Goal: Information Seeking & Learning: Learn about a topic

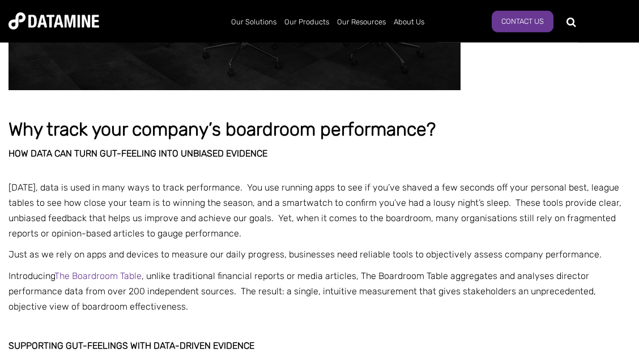
scroll to position [306, 0]
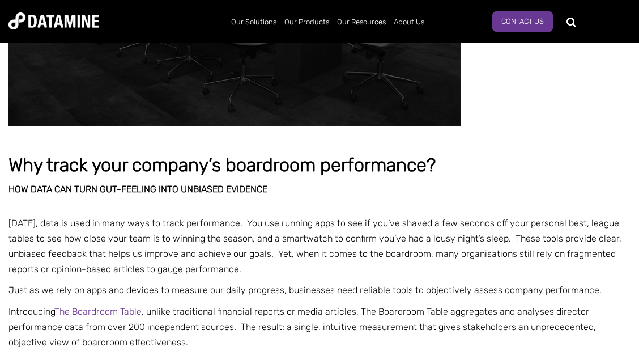
scroll to position [306, 0]
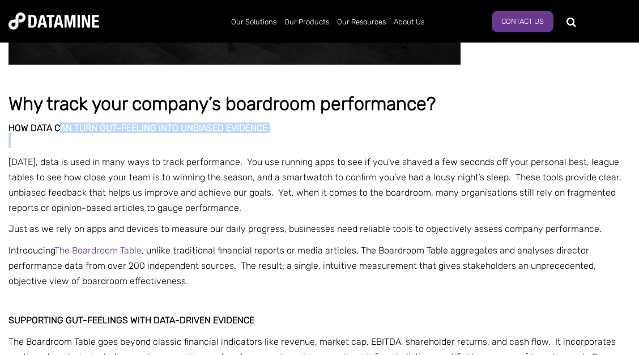
drag, startPoint x: 70, startPoint y: 131, endPoint x: 301, endPoint y: 136, distance: 231.2
click at [301, 136] on p at bounding box center [319, 140] width 622 height 15
click at [48, 134] on p at bounding box center [319, 140] width 622 height 15
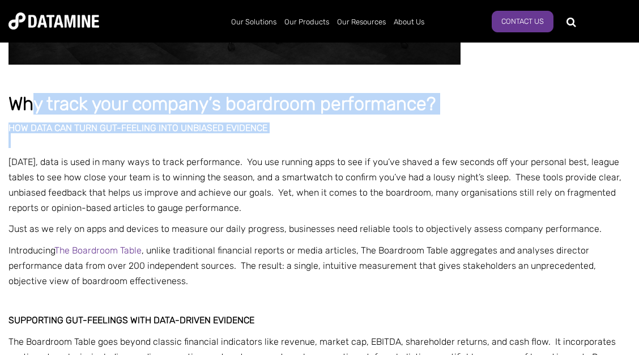
drag, startPoint x: 30, startPoint y: 104, endPoint x: 432, endPoint y: 139, distance: 403.7
click at [430, 139] on p at bounding box center [319, 140] width 622 height 15
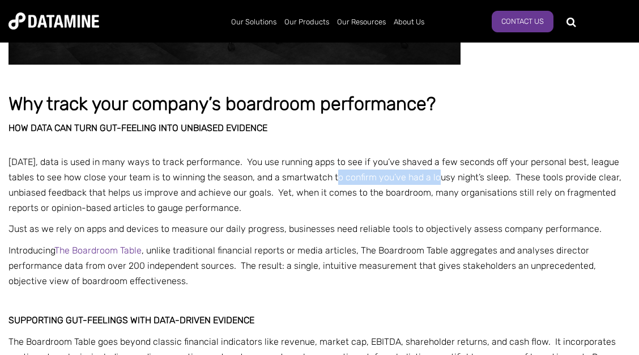
drag, startPoint x: 350, startPoint y: 176, endPoint x: 440, endPoint y: 181, distance: 90.2
click at [440, 181] on span "Today, data is used in many ways to track performance. You use running apps to …" at bounding box center [314, 184] width 613 height 57
click at [509, 190] on span "Today, data is used in many ways to track performance. You use running apps to …" at bounding box center [314, 184] width 613 height 57
drag, startPoint x: 504, startPoint y: 177, endPoint x: 516, endPoint y: 181, distance: 12.4
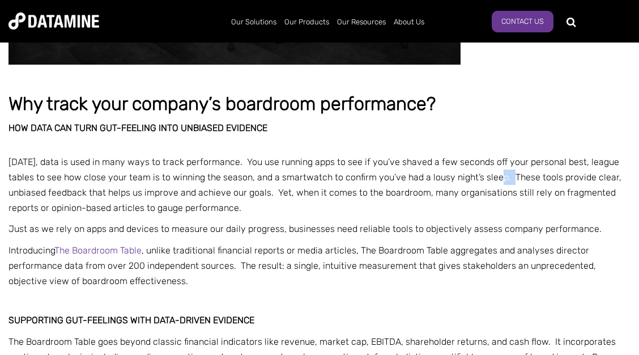
click at [516, 181] on span "Today, data is used in many ways to track performance. You use running apps to …" at bounding box center [314, 184] width 613 height 57
click at [516, 180] on span "Today, data is used in many ways to track performance. You use running apps to …" at bounding box center [314, 184] width 613 height 57
drag, startPoint x: 92, startPoint y: 189, endPoint x: 98, endPoint y: 189, distance: 6.3
click at [94, 189] on span "Today, data is used in many ways to track performance. You use running apps to …" at bounding box center [314, 184] width 613 height 57
click at [161, 212] on span "Today, data is used in many ways to track performance. You use running apps to …" at bounding box center [314, 184] width 613 height 57
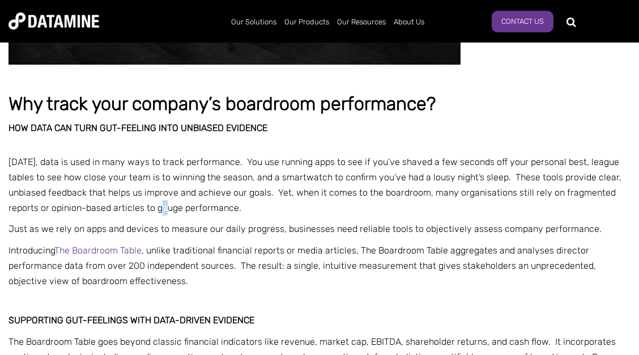
click at [168, 205] on span "Today, data is used in many ways to track performance. You use running apps to …" at bounding box center [314, 184] width 613 height 57
click at [220, 199] on p "Today, data is used in many ways to track performance. You use running apps to …" at bounding box center [319, 185] width 622 height 62
click at [269, 190] on span "Today, data is used in many ways to track performance. You use running apps to …" at bounding box center [314, 184] width 613 height 57
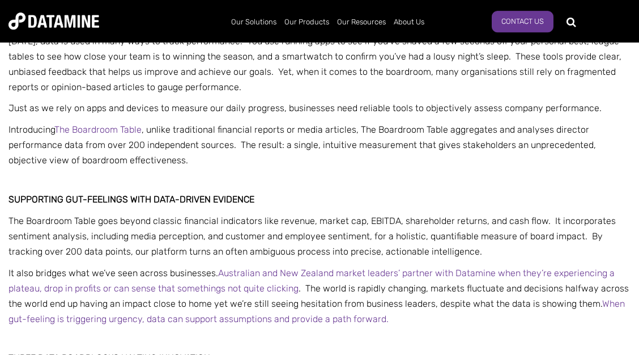
scroll to position [428, 0]
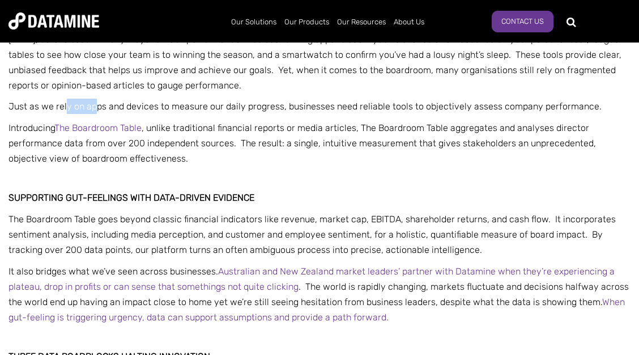
drag, startPoint x: 66, startPoint y: 108, endPoint x: 95, endPoint y: 108, distance: 28.9
click at [95, 108] on span "Just as we rely on apps and devices to measure our daily progress, businesses n…" at bounding box center [304, 106] width 593 height 11
click at [150, 105] on span "Just as we rely on apps and devices to measure our daily progress, businesses n…" at bounding box center [304, 106] width 593 height 11
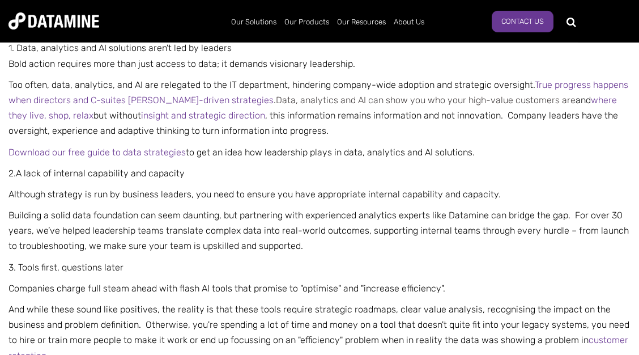
scroll to position [795, 0]
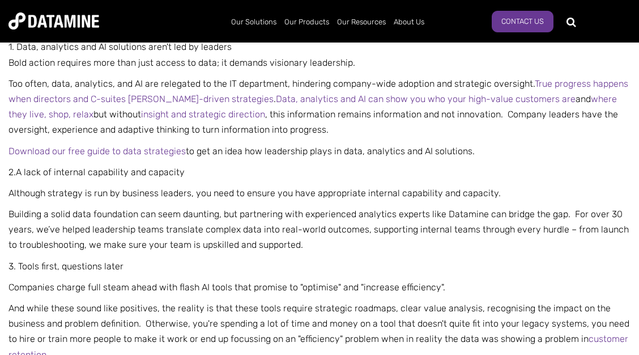
click at [525, 80] on span "Too often, data, analytics, and AI are relegated to the IT department, hinderin…" at bounding box center [318, 106] width 620 height 57
drag, startPoint x: 528, startPoint y: 83, endPoint x: 8, endPoint y: 87, distance: 519.5
drag, startPoint x: 80, startPoint y: 86, endPoint x: 61, endPoint y: 83, distance: 19.6
click at [80, 86] on span "Too often, data, analytics, and AI are relegated to the IT department, hinderin…" at bounding box center [318, 106] width 620 height 57
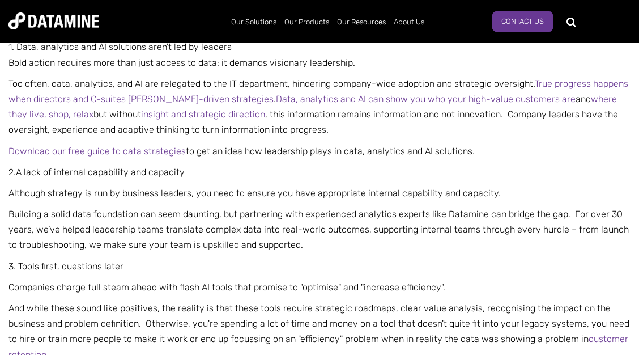
drag, startPoint x: 11, startPoint y: 81, endPoint x: 531, endPoint y: 82, distance: 520.6
click at [531, 82] on span "Too often, data, analytics, and AI are relegated to the IT department, hinderin…" at bounding box center [318, 106] width 620 height 57
copy span "Too often, data, analytics, and AI are relegated to the IT department, hinderin…"
drag, startPoint x: 255, startPoint y: 116, endPoint x: 347, endPoint y: 121, distance: 91.4
click at [347, 122] on p "Too often, data, analytics, and AI are relegated to the IT department, hinderin…" at bounding box center [319, 107] width 622 height 62
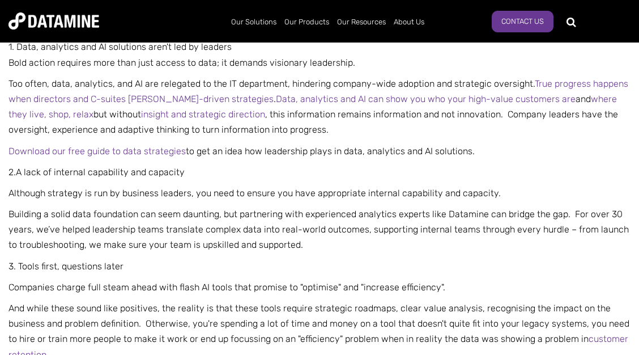
click at [347, 120] on p "Too often, data, analytics, and AI are relegated to the IT department, hinderin…" at bounding box center [319, 107] width 622 height 62
click at [244, 156] on span "Download our free guide to data strategies to get an idea how leadership plays …" at bounding box center [241, 151] width 466 height 11
click at [246, 152] on span "Download our free guide to data strategies to get an idea how leadership plays …" at bounding box center [241, 151] width 466 height 11
click at [241, 150] on span "Download our free guide to data strategies to get an idea how leadership plays …" at bounding box center [241, 151] width 466 height 11
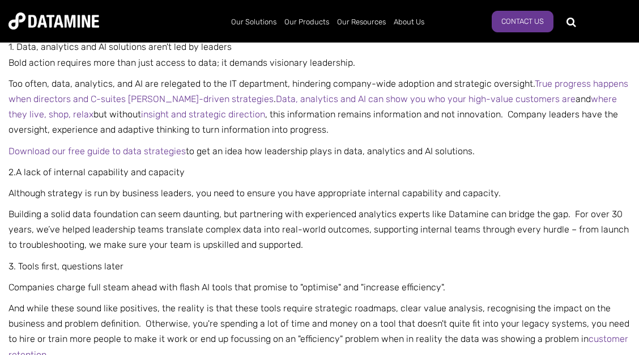
drag, startPoint x: 473, startPoint y: 154, endPoint x: 9, endPoint y: 144, distance: 464.1
click at [9, 144] on p "Download our free guide to data strategies to get an idea how leadership plays …" at bounding box center [319, 150] width 622 height 15
copy span "Download our free guide to data strategies to get an idea how leadership plays …"
click at [161, 171] on span "A lack of internal capability and capacity" at bounding box center [100, 172] width 169 height 11
click at [378, 164] on div "Why track your company’s boardroom performance? How data can turn gut-feeling i…" at bounding box center [319, 212] width 622 height 1877
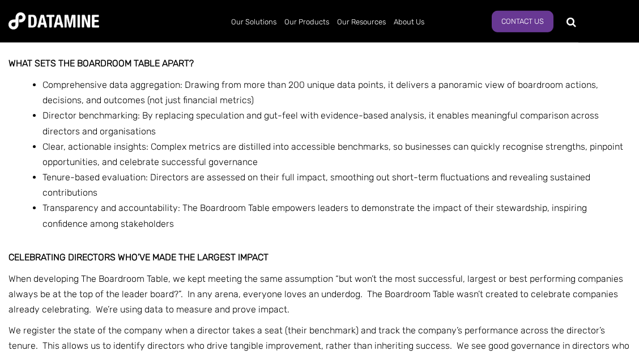
scroll to position [1162, 0]
drag, startPoint x: 509, startPoint y: 85, endPoint x: 392, endPoint y: 86, distance: 117.3
click at [392, 86] on span "Comprehensive data aggregation: Drawing from more than 200 unique data points, …" at bounding box center [320, 92] width 556 height 26
copy span "delivers a panoramic view of"
click at [109, 107] on li "Comprehensive data aggregation: Drawing from more than 200 unique data points, …" at bounding box center [336, 91] width 588 height 31
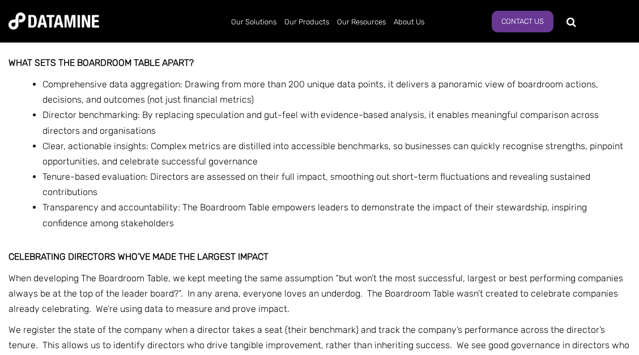
click at [267, 108] on li "Director benchmarking: By replacing speculation and gut-feel with evidence-base…" at bounding box center [336, 122] width 588 height 31
click at [181, 107] on li "Comprehensive data aggregation: Drawing from more than 200 unique data points, …" at bounding box center [336, 91] width 588 height 31
click at [305, 101] on li "Comprehensive data aggregation: Drawing from more than 200 unique data points, …" at bounding box center [336, 91] width 588 height 31
click at [250, 103] on span "Comprehensive data aggregation: Drawing from more than 200 unique data points, …" at bounding box center [320, 92] width 556 height 26
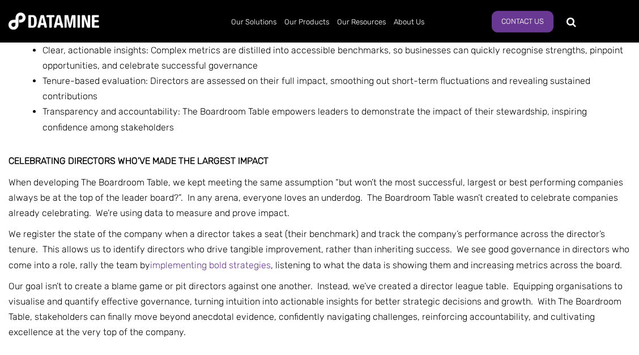
scroll to position [1285, 0]
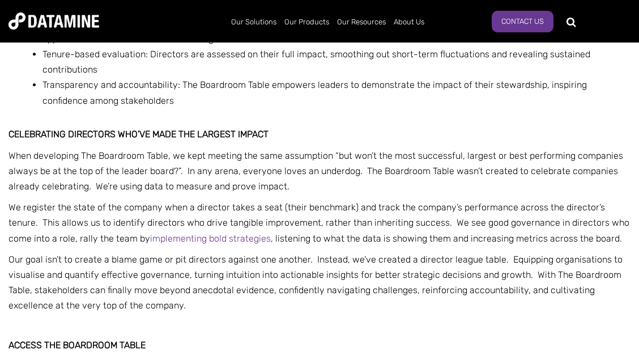
click at [233, 162] on span "When developing The Boardroom Table, we kept meeting the same assumption “but w…" at bounding box center [315, 163] width 615 height 26
click at [302, 157] on span "When developing The Boardroom Table, we kept meeting the same assumption “but w…" at bounding box center [315, 163] width 615 height 26
drag, startPoint x: 354, startPoint y: 154, endPoint x: 363, endPoint y: 153, distance: 9.1
click at [354, 154] on span "When developing The Boardroom Table, we kept meeting the same assumption “but w…" at bounding box center [315, 163] width 615 height 26
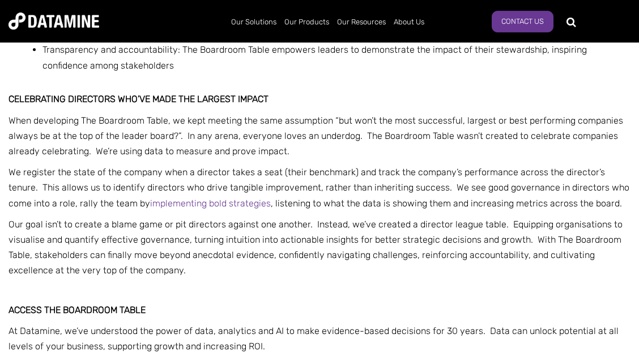
scroll to position [1346, 0]
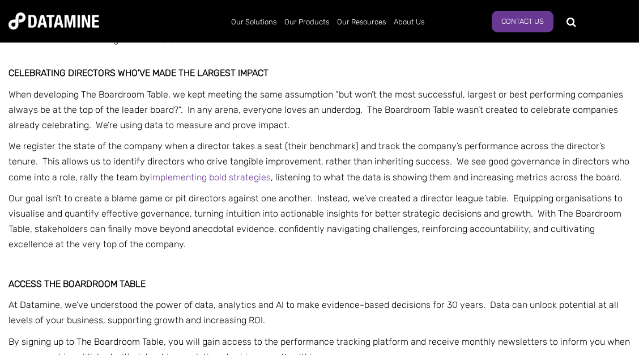
click at [279, 94] on span "When developing The Boardroom Table, we kept meeting the same assumption “but w…" at bounding box center [315, 102] width 615 height 26
click at [317, 93] on span "When developing The Boardroom Table, we kept meeting the same assumption “but w…" at bounding box center [315, 102] width 615 height 26
click at [328, 93] on span "When developing The Boardroom Table, we kept meeting the same assumption “but w…" at bounding box center [315, 102] width 615 height 26
drag, startPoint x: 326, startPoint y: 96, endPoint x: 212, endPoint y: 96, distance: 113.9
click at [212, 96] on span "When developing The Boardroom Table, we kept meeting the same assumption “but w…" at bounding box center [315, 102] width 615 height 26
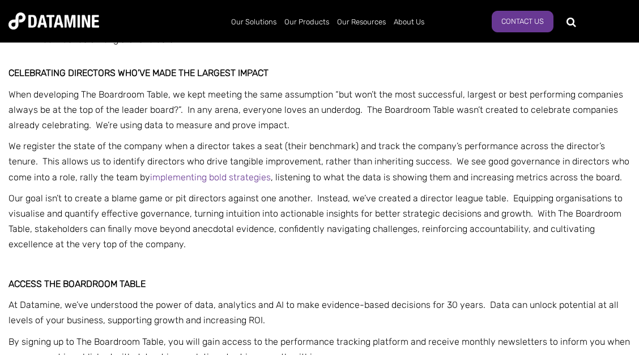
click at [212, 96] on span "When developing The Boardroom Table, we kept meeting the same assumption “but w…" at bounding box center [315, 102] width 615 height 26
drag, startPoint x: 208, startPoint y: 97, endPoint x: 283, endPoint y: 98, distance: 74.2
click at [281, 99] on span "When developing The Boardroom Table, we kept meeting the same assumption “but w…" at bounding box center [315, 102] width 615 height 26
click at [280, 97] on span "When developing The Boardroom Table, we kept meeting the same assumption “but w…" at bounding box center [315, 102] width 615 height 26
click at [327, 97] on span "When developing The Boardroom Table, we kept meeting the same assumption “but w…" at bounding box center [315, 102] width 615 height 26
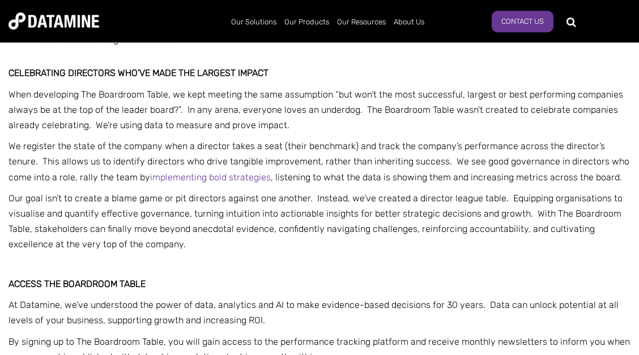
click at [197, 105] on p "When developing The Boardroom Table, we kept meeting the same assumption “but w…" at bounding box center [319, 110] width 622 height 46
click at [192, 100] on span "When developing The Boardroom Table, we kept meeting the same assumption “but w…" at bounding box center [315, 102] width 615 height 26
click at [50, 99] on span "When developing The Boardroom Table, we kept meeting the same assumption “but w…" at bounding box center [315, 102] width 615 height 26
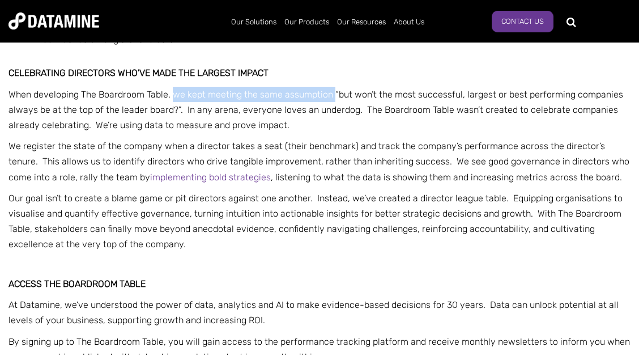
drag, startPoint x: 329, startPoint y: 98, endPoint x: 174, endPoint y: 102, distance: 154.7
click at [174, 102] on span "When developing The Boardroom Table, we kept meeting the same assumption “but w…" at bounding box center [315, 102] width 615 height 26
copy span "we kept meeting the same assumption"
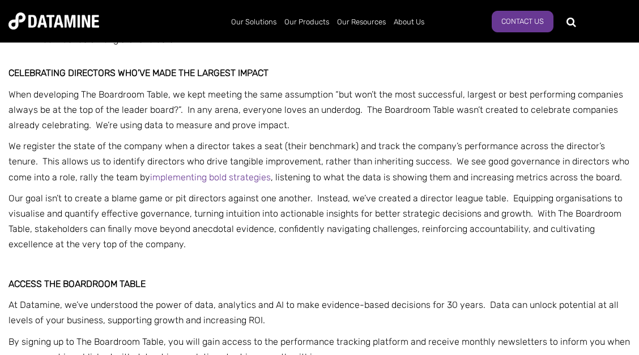
click at [372, 133] on p "When developing The Boardroom Table, we kept meeting the same assumption “but w…" at bounding box center [319, 110] width 622 height 46
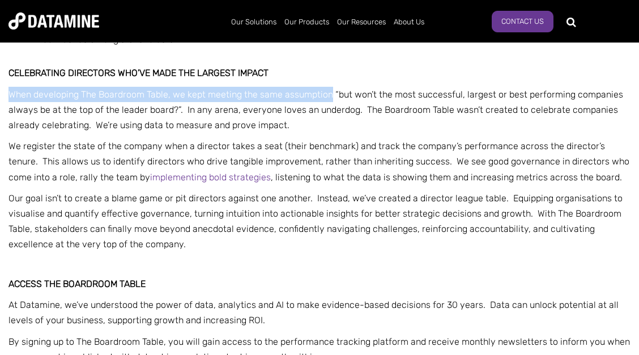
drag, startPoint x: 331, startPoint y: 97, endPoint x: 10, endPoint y: 94, distance: 321.2
click at [10, 94] on span "When developing The Boardroom Table, we kept meeting the same assumption “but w…" at bounding box center [315, 102] width 615 height 26
copy span "When developing The Boardroom Table, we kept meeting the same assumption"
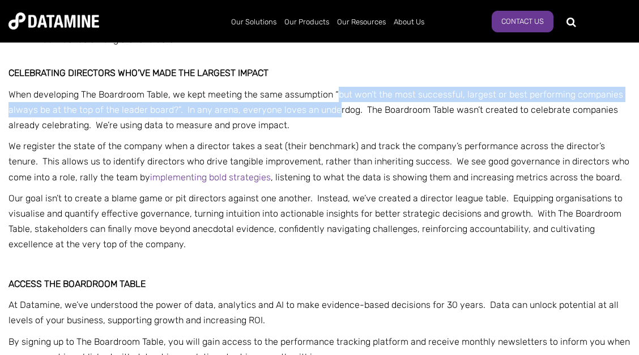
click at [336, 104] on p "When developing The Boardroom Table, we kept meeting the same assumption “but w…" at bounding box center [319, 110] width 622 height 46
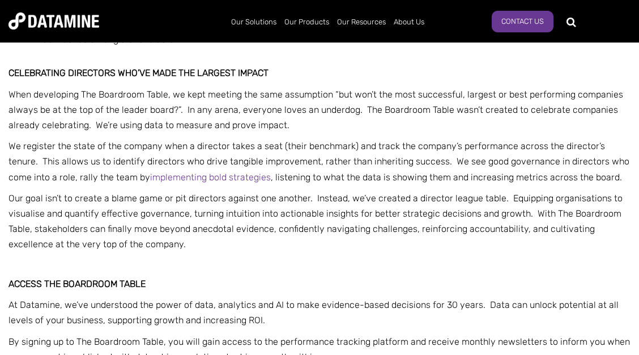
click at [330, 100] on span "When developing The Boardroom Table, we kept meeting the same assumption “but w…" at bounding box center [315, 102] width 615 height 26
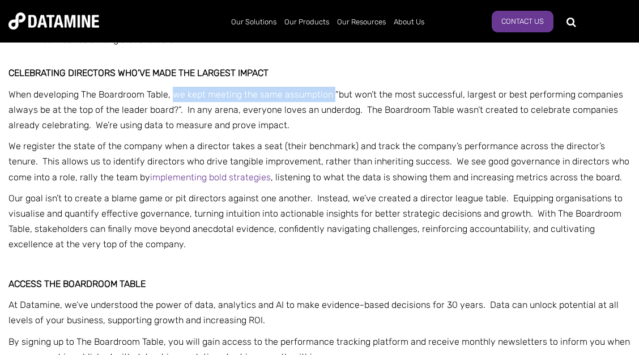
drag, startPoint x: 332, startPoint y: 92, endPoint x: 181, endPoint y: 97, distance: 151.3
click at [179, 97] on span "When developing The Boardroom Table, we kept meeting the same assumption “but w…" at bounding box center [315, 102] width 615 height 26
click at [182, 97] on span "When developing The Boardroom Table, we kept meeting the same assumption “but w…" at bounding box center [315, 102] width 615 height 26
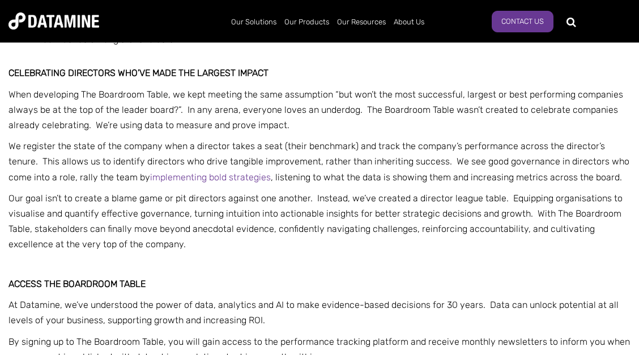
click at [204, 99] on span "When developing The Boardroom Table, we kept meeting the same assumption “but w…" at bounding box center [315, 102] width 615 height 26
click at [255, 99] on span "When developing The Boardroom Table, we kept meeting the same assumption “but w…" at bounding box center [315, 102] width 615 height 26
drag, startPoint x: 310, startPoint y: 93, endPoint x: 329, endPoint y: 99, distance: 19.0
click at [312, 93] on span "When developing The Boardroom Table, we kept meeting the same assumption “but w…" at bounding box center [315, 102] width 615 height 26
click at [341, 102] on span "When developing The Boardroom Table, we kept meeting the same assumption “but w…" at bounding box center [315, 102] width 615 height 26
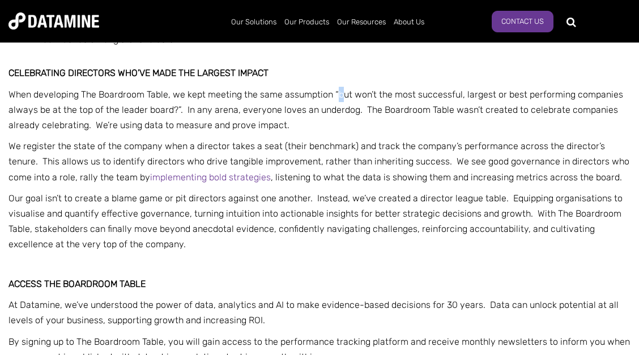
click at [329, 97] on span "When developing The Boardroom Table, we kept meeting the same assumption “but w…" at bounding box center [315, 102] width 615 height 26
click at [222, 130] on span ". The Boardroom Table wasn’t created to celebrate companies already celebrating…" at bounding box center [313, 117] width 610 height 26
click at [191, 120] on p "When developing The Boardroom Table, we kept meeting the same assumption “but w…" at bounding box center [319, 110] width 622 height 46
click at [184, 112] on span "When developing The Boardroom Table, we kept meeting the same assumption “but w…" at bounding box center [315, 102] width 615 height 26
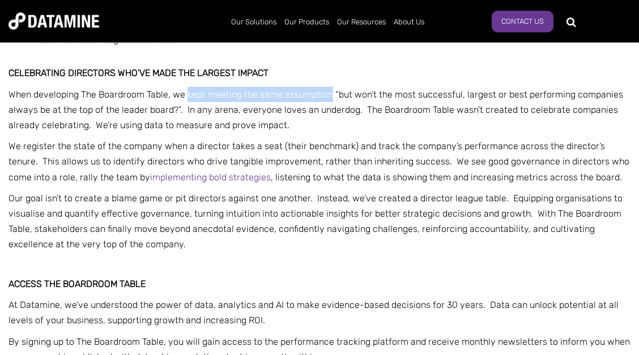
drag, startPoint x: 329, startPoint y: 96, endPoint x: 188, endPoint y: 99, distance: 141.1
click at [188, 99] on span "When developing The Boardroom Table, we kept meeting the same assumption “but w…" at bounding box center [315, 102] width 615 height 26
click at [190, 97] on span "When developing The Boardroom Table, we kept meeting the same assumption “but w…" at bounding box center [315, 102] width 615 height 26
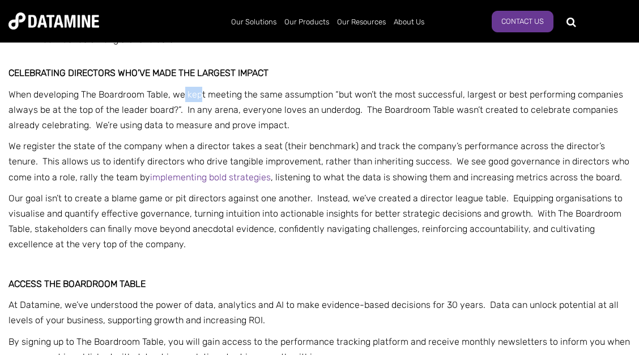
drag, startPoint x: 185, startPoint y: 96, endPoint x: 200, endPoint y: 98, distance: 15.5
click at [199, 99] on span "When developing The Boardroom Table, we kept meeting the same assumption “but w…" at bounding box center [315, 102] width 615 height 26
click at [200, 97] on span "When developing The Boardroom Table, we kept meeting the same assumption “but w…" at bounding box center [315, 102] width 615 height 26
drag, startPoint x: 172, startPoint y: 97, endPoint x: 287, endPoint y: 91, distance: 115.7
click at [287, 91] on p "When developing The Boardroom Table, we kept meeting the same assumption “but w…" at bounding box center [319, 110] width 622 height 46
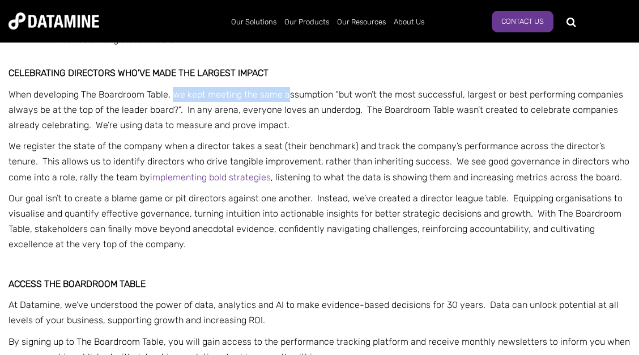
click at [287, 90] on p "When developing The Boardroom Table, we kept meeting the same assumption “but w…" at bounding box center [319, 110] width 622 height 46
drag, startPoint x: 227, startPoint y: 99, endPoint x: 176, endPoint y: 97, distance: 51.6
click at [176, 97] on span "When developing The Boardroom Table, we kept meeting the same assumption “but w…" at bounding box center [315, 102] width 615 height 26
drag, startPoint x: 173, startPoint y: 97, endPoint x: 321, endPoint y: 97, distance: 147.9
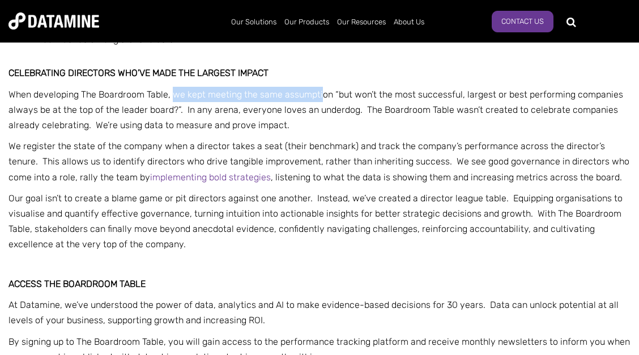
click at [321, 97] on span "When developing The Boardroom Table, we kept meeting the same assumption “but w…" at bounding box center [315, 102] width 615 height 26
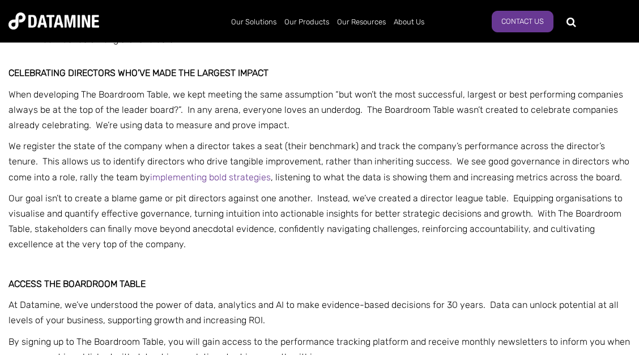
click at [307, 153] on span "We register the state of the company when a director takes a seat (their benchm…" at bounding box center [318, 160] width 621 height 41
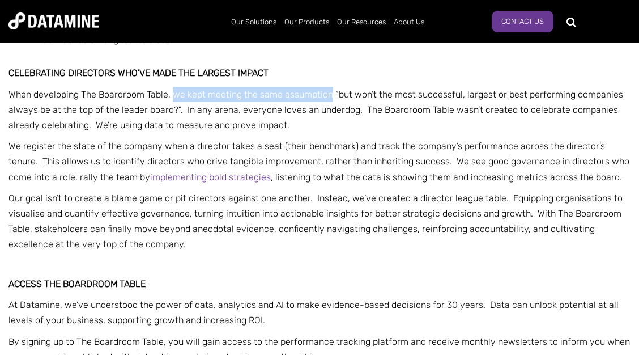
drag, startPoint x: 329, startPoint y: 99, endPoint x: 174, endPoint y: 96, distance: 154.7
click at [174, 96] on span "When developing The Boardroom Table, we kept meeting the same assumption “but w…" at bounding box center [315, 102] width 615 height 26
copy span "we kept meeting the same assumption"
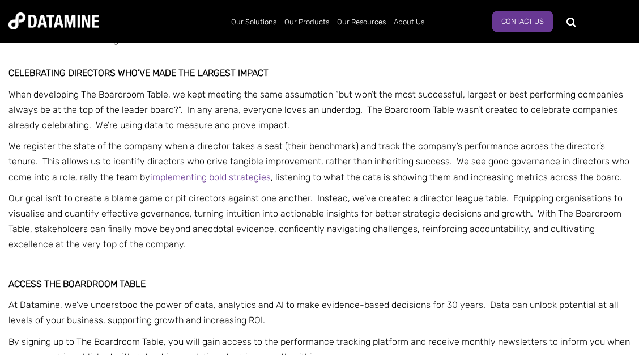
drag, startPoint x: 133, startPoint y: 107, endPoint x: 150, endPoint y: 105, distance: 17.0
click at [134, 107] on p "When developing The Boardroom Table, we kept meeting the same assumption “but w…" at bounding box center [319, 110] width 622 height 46
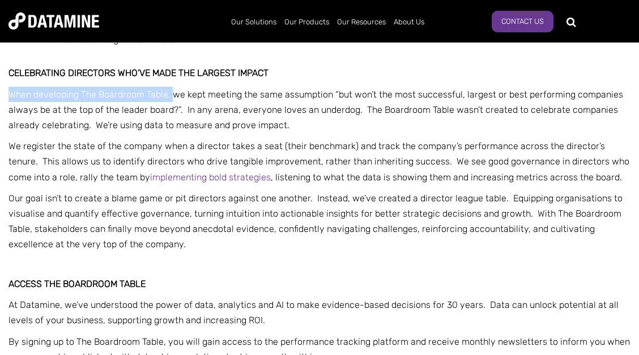
drag, startPoint x: 171, startPoint y: 96, endPoint x: 11, endPoint y: 95, distance: 159.8
click at [11, 95] on span "When developing The Boardroom Table, we kept meeting the same assumption “but w…" at bounding box center [315, 102] width 615 height 26
copy span "When developing The Boardroom Table,"
click at [339, 100] on span "When developing The Boardroom Table, we kept meeting the same assumption “but w…" at bounding box center [315, 102] width 615 height 26
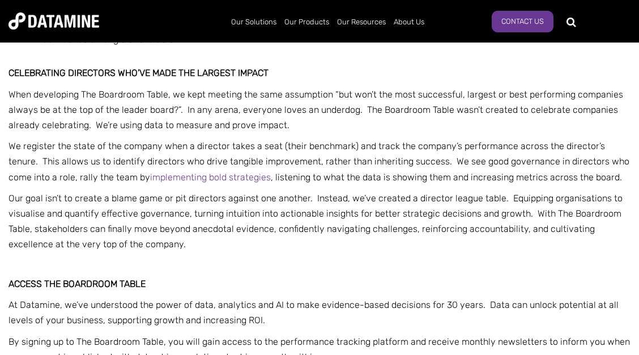
click at [272, 125] on span ". The Boardroom Table wasn’t created to celebrate companies already celebrating…" at bounding box center [313, 117] width 610 height 26
click at [116, 143] on span "We register the state of the company when a director takes a seat (their benchm…" at bounding box center [318, 160] width 621 height 41
drag, startPoint x: 239, startPoint y: 113, endPoint x: 250, endPoint y: 118, distance: 11.9
click at [246, 118] on p "When developing The Boardroom Table, we kept meeting the same assumption “but w…" at bounding box center [319, 110] width 622 height 46
click at [250, 118] on p "When developing The Boardroom Table, we kept meeting the same assumption “but w…" at bounding box center [319, 110] width 622 height 46
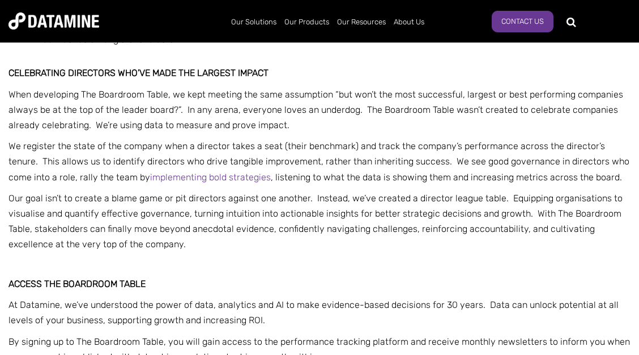
click at [367, 123] on p "When developing The Boardroom Table, we kept meeting the same assumption “but w…" at bounding box center [319, 110] width 622 height 46
drag, startPoint x: 91, startPoint y: 131, endPoint x: 297, endPoint y: 127, distance: 205.7
click at [297, 127] on p "When developing The Boardroom Table, we kept meeting the same assumption “but w…" at bounding box center [319, 110] width 622 height 46
click at [290, 150] on span "We register the state of the company when a director takes a seat (their benchm…" at bounding box center [318, 160] width 621 height 41
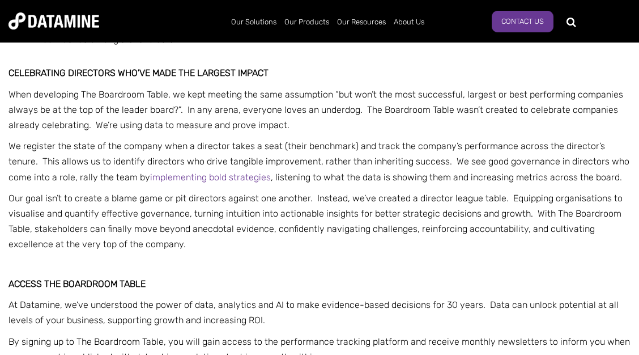
click at [361, 148] on span "We register the state of the company when a director takes a seat (their benchm…" at bounding box center [318, 160] width 621 height 41
drag, startPoint x: 231, startPoint y: 178, endPoint x: 286, endPoint y: 180, distance: 55.5
click at [286, 180] on span "We register the state of the company when a director takes a seat (their benchm…" at bounding box center [318, 160] width 621 height 41
click at [287, 180] on span "We register the state of the company when a director takes a seat (their benchm…" at bounding box center [318, 160] width 621 height 41
drag, startPoint x: 313, startPoint y: 199, endPoint x: 377, endPoint y: 203, distance: 64.1
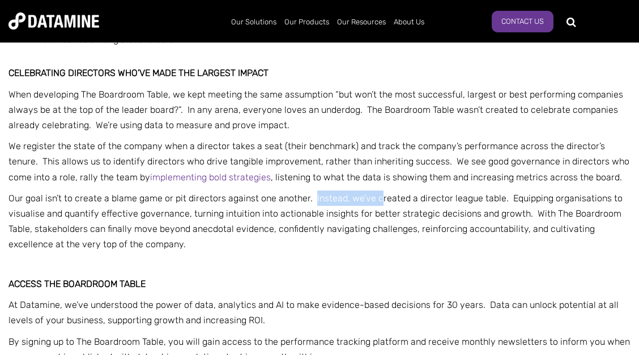
click at [377, 203] on span "Our goal isn’t to create a blame game or pit directors against one another. Ins…" at bounding box center [315, 221] width 614 height 57
click at [357, 201] on span "Our goal isn’t to create a blame game or pit directors against one another. Ins…" at bounding box center [315, 221] width 614 height 57
click at [383, 199] on span "Our goal isn’t to create a blame game or pit directors against one another. Ins…" at bounding box center [315, 221] width 614 height 57
click at [464, 195] on span "Our goal isn’t to create a blame game or pit directors against one another. Ins…" at bounding box center [315, 221] width 614 height 57
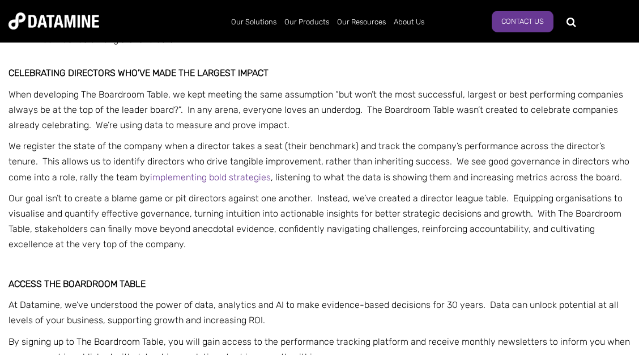
click at [504, 199] on span "Our goal isn’t to create a blame game or pit directors against one another. Ins…" at bounding box center [315, 221] width 614 height 57
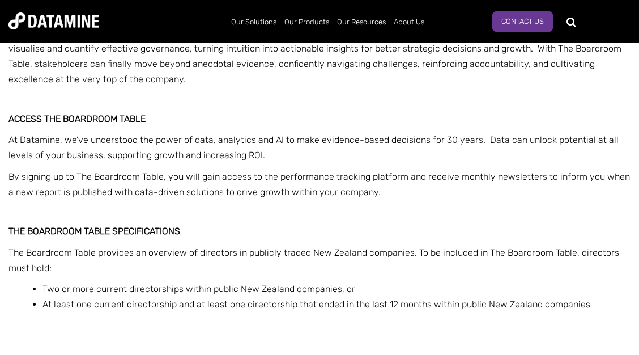
scroll to position [1530, 0]
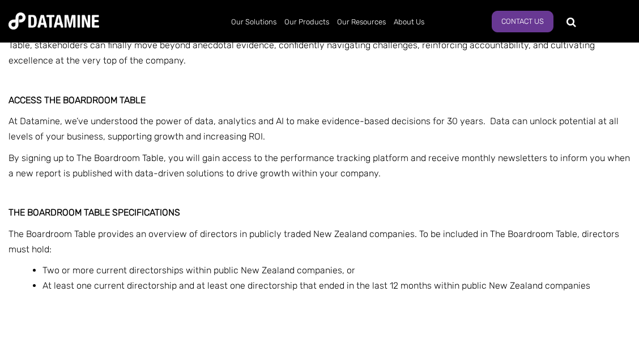
click at [14, 120] on span "At Datamine, we’ve understood the power of data, analytics and AI to make evide…" at bounding box center [313, 129] width 610 height 26
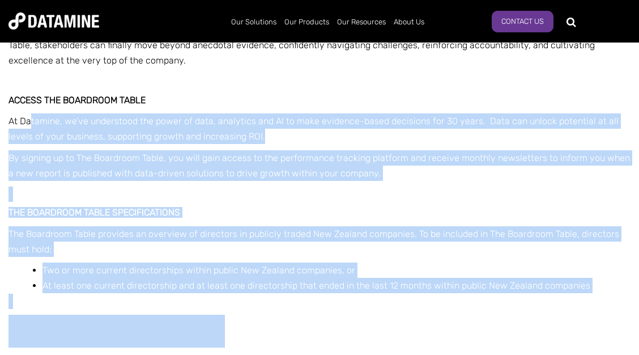
drag, startPoint x: 8, startPoint y: 102, endPoint x: 24, endPoint y: 115, distance: 20.1
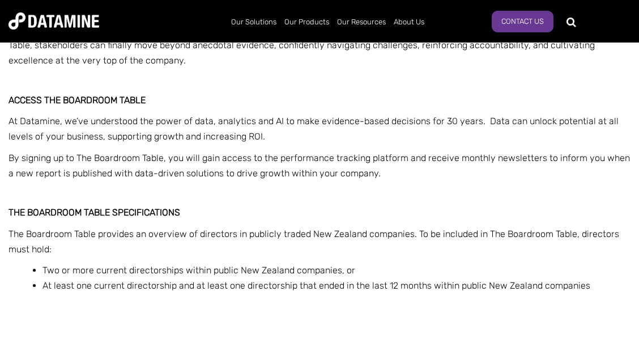
click at [29, 123] on span "At Datamine, we’ve understood the power of data, analytics and AI to make evide…" at bounding box center [313, 129] width 610 height 26
drag, startPoint x: 12, startPoint y: 104, endPoint x: 27, endPoint y: 113, distance: 16.8
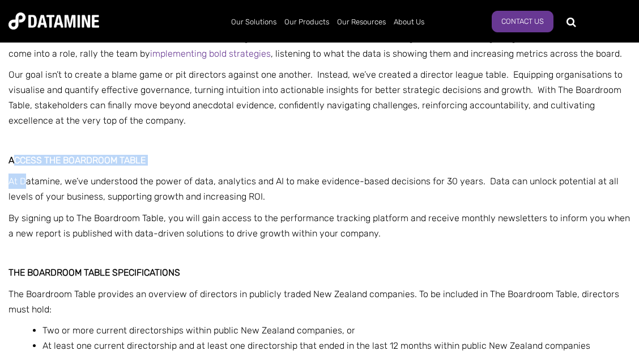
scroll to position [1468, 0]
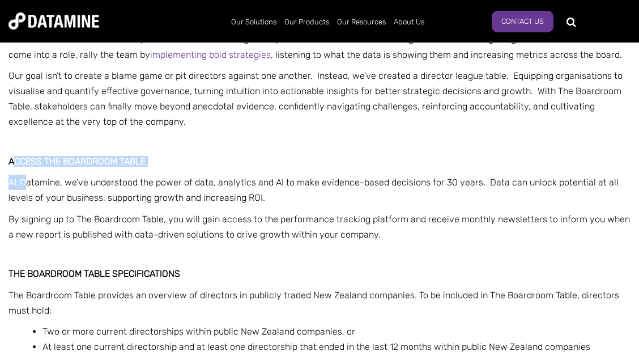
click at [66, 160] on span "Access The Boardroom Table" at bounding box center [76, 161] width 137 height 11
drag, startPoint x: 352, startPoint y: 188, endPoint x: 487, endPoint y: 181, distance: 134.4
click at [353, 188] on span "At Datamine, we’ve understood the power of data, analytics and AI to make evide…" at bounding box center [313, 190] width 610 height 26
click at [514, 181] on span "At Datamine, we’ve understood the power of data, analytics and AI to make evide…" at bounding box center [313, 190] width 610 height 26
drag, startPoint x: 496, startPoint y: 181, endPoint x: 502, endPoint y: 184, distance: 6.8
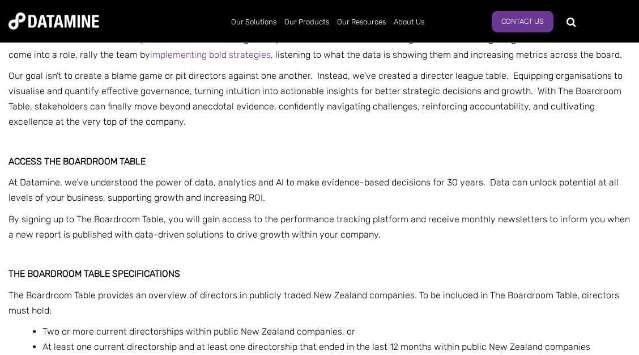
click at [498, 183] on span "At Datamine, we’ve understood the power of data, analytics and AI to make evide…" at bounding box center [313, 190] width 610 height 26
drag, startPoint x: 565, startPoint y: 188, endPoint x: 465, endPoint y: 196, distance: 100.1
click at [564, 188] on span "At Datamine, we’ve understood the power of data, analytics and AI to make evide…" at bounding box center [313, 190] width 610 height 26
click at [129, 203] on span "At Datamine, we’ve understood the power of data, analytics and AI to make evide…" at bounding box center [313, 190] width 610 height 26
click at [233, 199] on span "At Datamine, we’ve understood the power of data, analytics and AI to make evide…" at bounding box center [313, 190] width 610 height 26
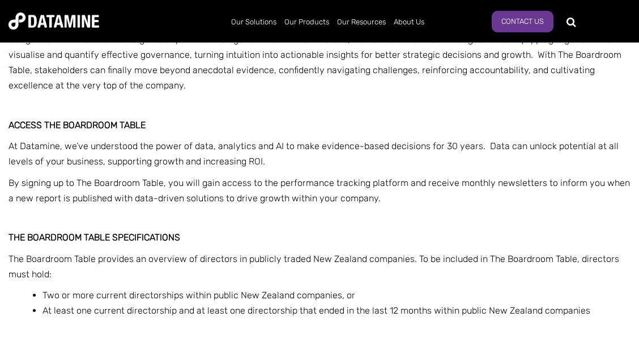
scroll to position [1530, 0]
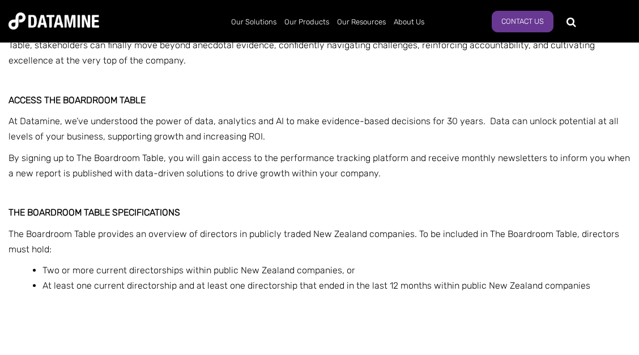
click at [88, 159] on span "By signing up to The Boardroom Table, you will gain access to the performance t…" at bounding box center [318, 165] width 621 height 26
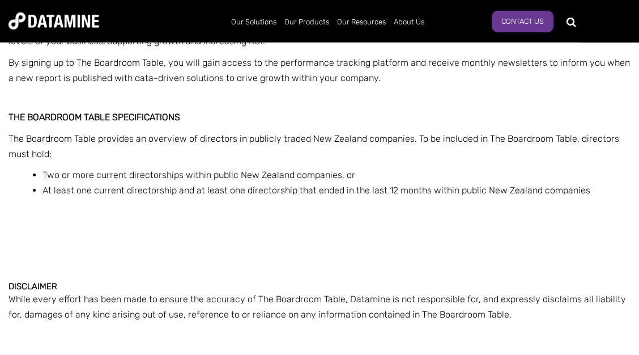
scroll to position [1652, 0]
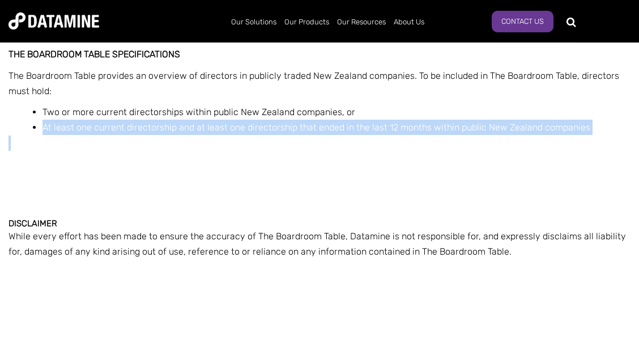
scroll to position [1713, 0]
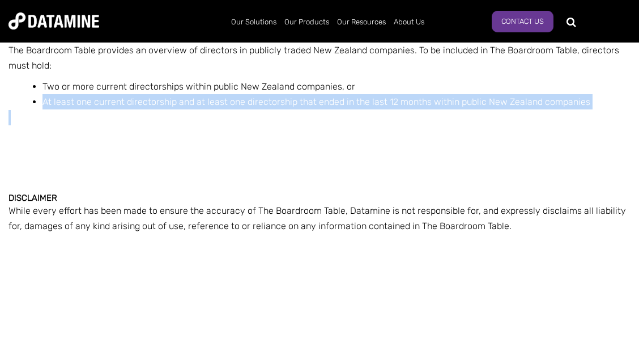
click at [473, 109] on li "At least one current directorship and at least one directorship that ended in t…" at bounding box center [336, 101] width 588 height 15
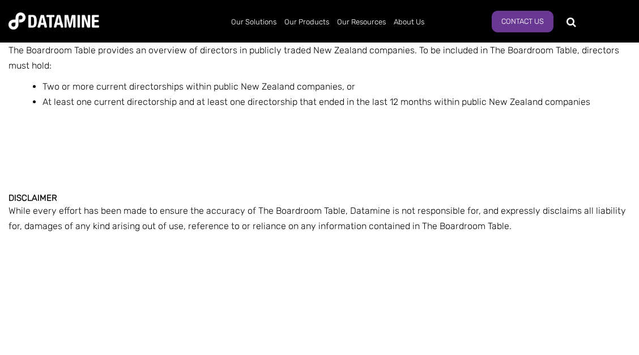
drag, startPoint x: 476, startPoint y: 105, endPoint x: 513, endPoint y: 101, distance: 37.5
click at [477, 105] on span "At least one current directorship and at least one directorship that ended in t…" at bounding box center [316, 101] width 548 height 11
click at [550, 101] on span "At least one current directorship and at least one directorship that ended in t…" at bounding box center [316, 101] width 548 height 11
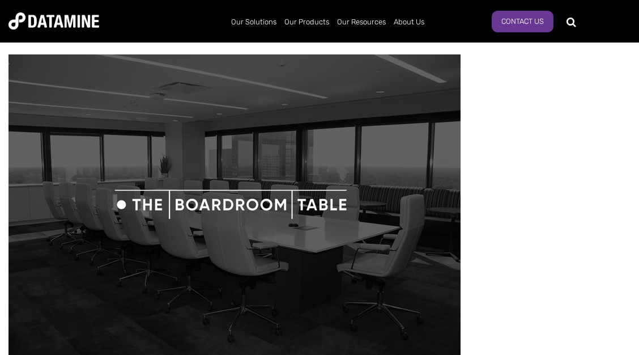
scroll to position [0, 0]
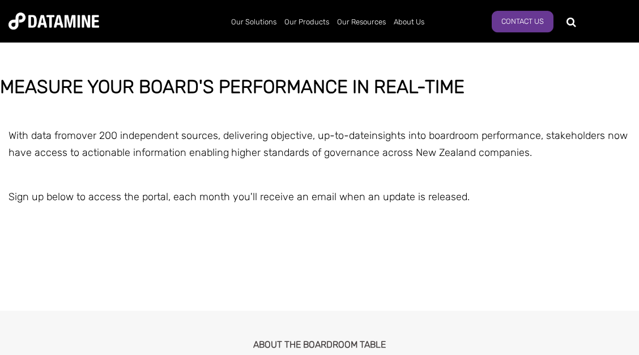
scroll to position [122, 0]
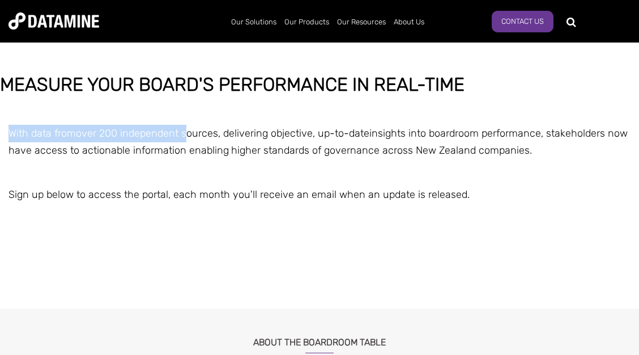
drag, startPoint x: 14, startPoint y: 133, endPoint x: 186, endPoint y: 141, distance: 173.0
click at [186, 141] on p "With data from over 200 independent sources , delivering objective, up-to-date …" at bounding box center [319, 142] width 639 height 35
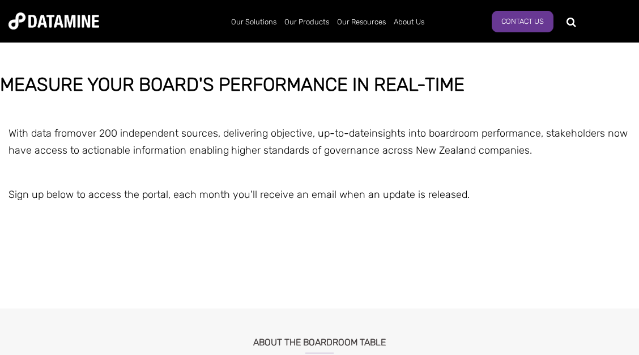
click at [186, 141] on p "With data from over 200 independent sources , delivering objective, up-to-date …" at bounding box center [319, 142] width 639 height 35
click at [303, 134] on span "With data from over 200 independent sources , delivering objective, up-to-date …" at bounding box center [279, 133] width 543 height 12
click at [224, 137] on span "With data from over 200 independent sources , delivering objective, up-to-date …" at bounding box center [279, 133] width 543 height 12
click at [293, 134] on span "With data from over 200 independent sources , delivering objective, up-to-date …" at bounding box center [279, 133] width 543 height 12
click at [337, 130] on span "With data from over 200 independent sources , delivering objective, up-to-date …" at bounding box center [279, 133] width 543 height 12
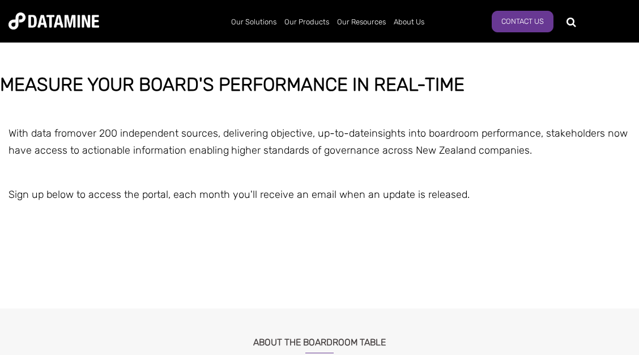
click at [26, 148] on span "takeholders now have access to actionable information enabling" at bounding box center [317, 142] width 619 height 30
click at [90, 133] on span "over 200 independent sources" at bounding box center [147, 133] width 142 height 12
click at [152, 143] on p "With data from over 200 independent sources , delivering objective, up-to-date …" at bounding box center [319, 142] width 639 height 35
click at [193, 137] on span "over 200 independent sources" at bounding box center [147, 133] width 142 height 12
click at [262, 138] on span "With data from over 200 independent sources , delivering objective, up-to-date …" at bounding box center [279, 133] width 543 height 12
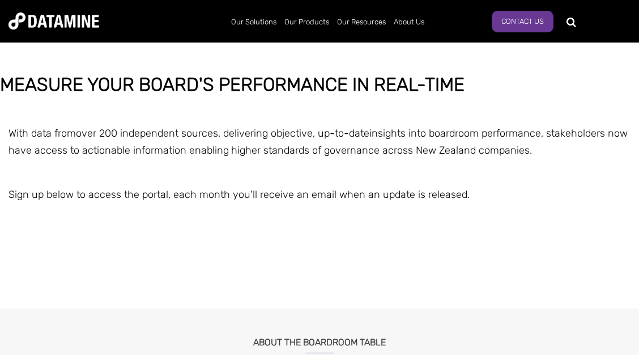
click at [334, 132] on span "With data from over 200 independent sources , delivering objective, up-to-date …" at bounding box center [279, 133] width 543 height 12
click at [385, 130] on span "insights into boardroom performance, s" at bounding box center [460, 133] width 182 height 12
click at [43, 148] on span "takeholders now have access to actionable information enabling" at bounding box center [317, 142] width 619 height 30
click at [252, 148] on span "higher standards of governance across New Zealand companies" at bounding box center [380, 150] width 299 height 12
click at [320, 149] on span "higher standards of governance across New Zealand companies" at bounding box center [380, 150] width 299 height 12
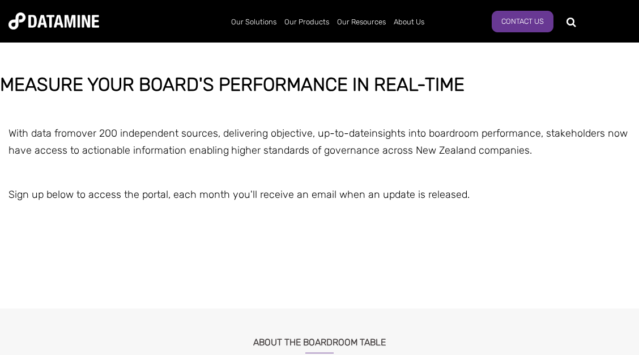
click at [337, 157] on p "With data from over 200 independent sources , delivering objective, up-to-date …" at bounding box center [319, 142] width 639 height 35
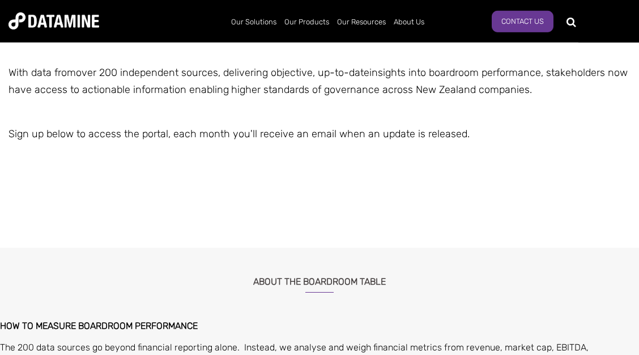
scroll to position [184, 0]
drag, startPoint x: 198, startPoint y: 125, endPoint x: 306, endPoint y: 123, distance: 108.8
click at [304, 127] on p "Sign up below to access the portal, each month you'll receive an email when an …" at bounding box center [319, 134] width 639 height 18
click at [306, 123] on div "MEASURE YOUR BOARD'S PERFORMANCE IN REAL-TIME With data from over 200 independe…" at bounding box center [319, 111] width 639 height 194
click at [116, 84] on span "takeholders now have access to actionable information enabling" at bounding box center [317, 81] width 619 height 30
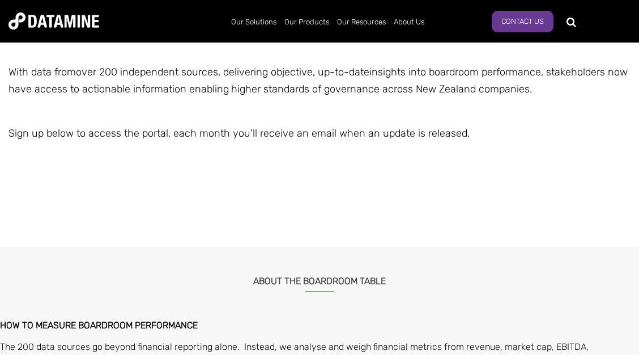
click at [176, 95] on span "takeholders now have access to actionable information enabling" at bounding box center [317, 81] width 619 height 30
click at [219, 91] on span "takeholders now have access to actionable information enabling" at bounding box center [317, 81] width 619 height 30
click at [262, 91] on span "higher standards of governance across New Zealand companies" at bounding box center [380, 89] width 299 height 12
click at [250, 134] on span "Sign up below to access the portal, each month you'll receive an email when an …" at bounding box center [238, 133] width 461 height 12
click at [50, 137] on span "Sign up below to access the portal, each month you'll receive an email when an …" at bounding box center [238, 133] width 461 height 12
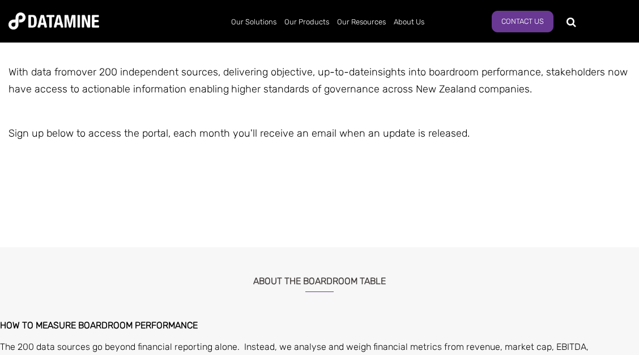
click at [168, 137] on span "Sign up below to access the portal, each month you'll receive an email when an …" at bounding box center [238, 133] width 461 height 12
click at [187, 134] on span "Sign up below to access the portal, each month you'll receive an email when an …" at bounding box center [238, 133] width 461 height 12
drag, startPoint x: 239, startPoint y: 137, endPoint x: 297, endPoint y: 136, distance: 58.4
click at [239, 137] on span "Sign up below to access the portal, each month you'll receive an email when an …" at bounding box center [238, 133] width 461 height 12
click at [354, 143] on div "MEASURE YOUR BOARD'S PERFORMANCE IN REAL-TIME With data from over 200 independe…" at bounding box center [319, 111] width 639 height 194
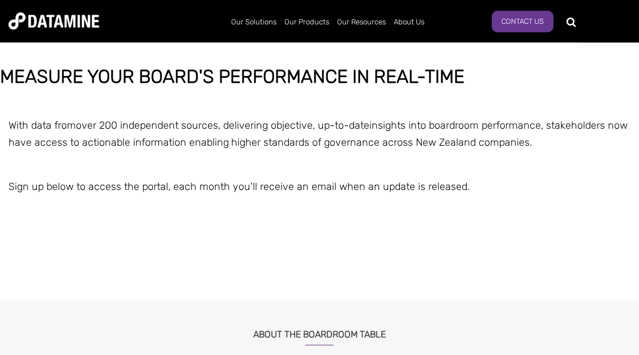
scroll to position [122, 0]
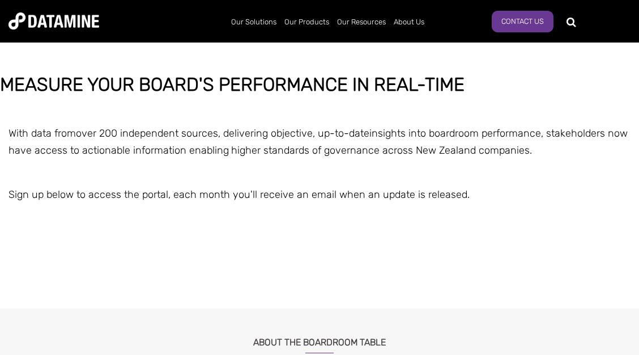
click at [247, 185] on div "MEASURE YOUR BOARD'S PERFORMANCE IN REAL-TIME With data from over 200 independe…" at bounding box center [319, 172] width 639 height 194
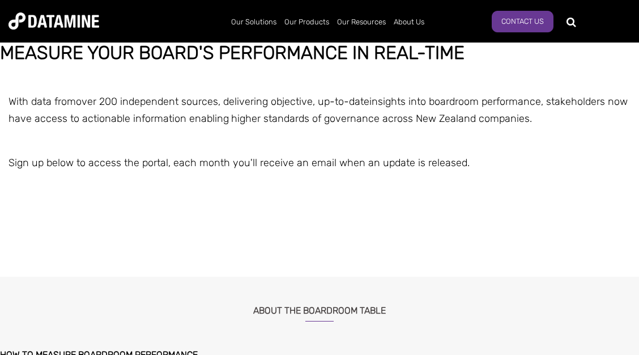
scroll to position [184, 0]
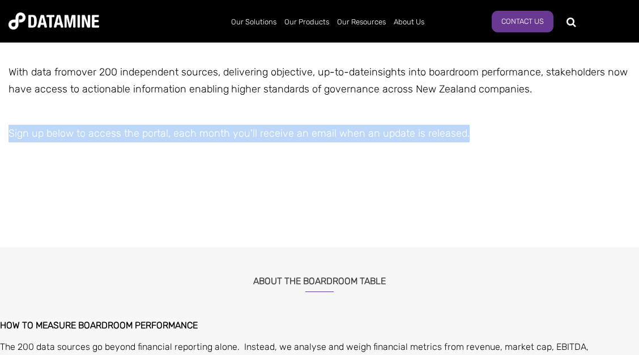
drag, startPoint x: 10, startPoint y: 132, endPoint x: 506, endPoint y: 131, distance: 496.3
click at [506, 131] on p "Sign up below to access the portal, each month you'll receive an email when an …" at bounding box center [319, 134] width 639 height 18
copy span "Sign up below to access the portal, each month you'll receive an email when an …"
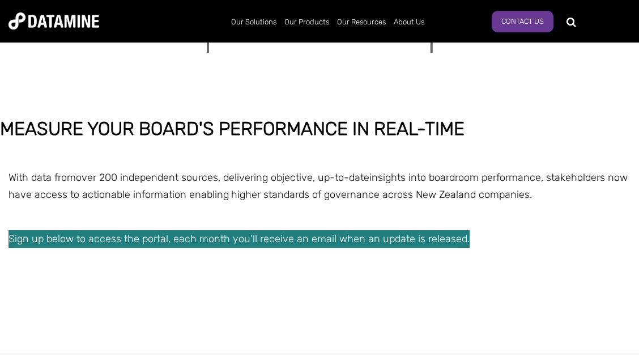
scroll to position [122, 0]
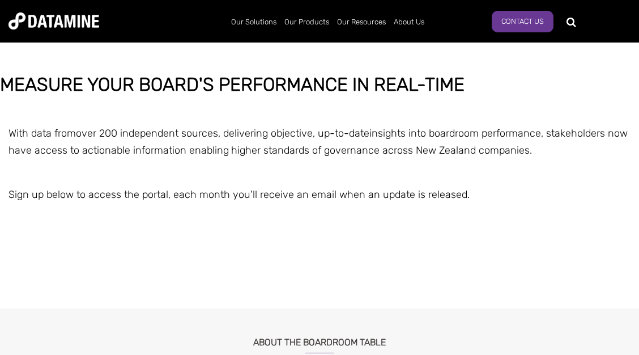
click at [151, 211] on p at bounding box center [319, 216] width 639 height 15
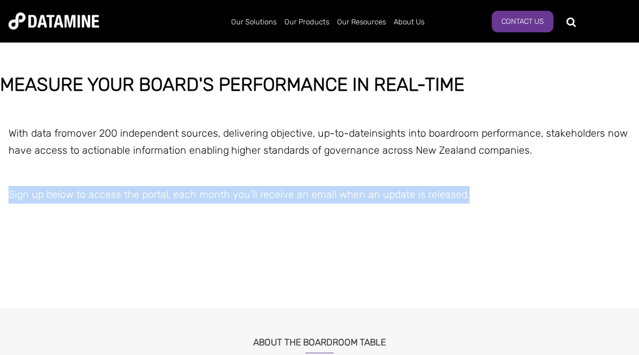
drag, startPoint x: 469, startPoint y: 189, endPoint x: 0, endPoint y: 188, distance: 468.5
click at [0, 188] on p "Sign up below to access the portal, each month you'll receive an email when an …" at bounding box center [319, 195] width 639 height 18
copy span "Sign up below to access the portal, each month you'll receive an email when an …"
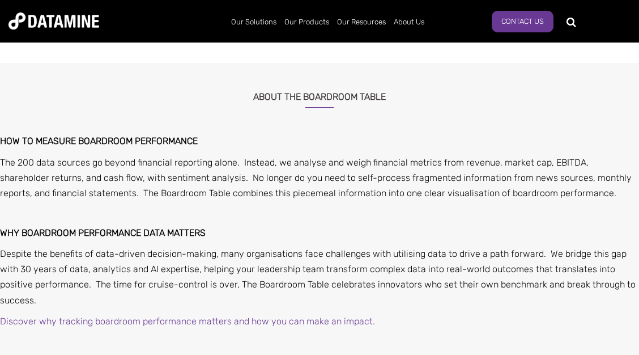
scroll to position [367, 0]
click at [110, 139] on span "How to measure boardroom performance" at bounding box center [99, 141] width 198 height 11
click at [47, 146] on span "How to measure boardroom performance" at bounding box center [99, 141] width 198 height 11
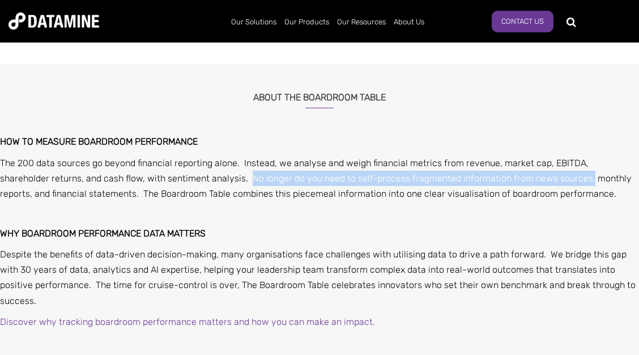
drag, startPoint x: 198, startPoint y: 177, endPoint x: 536, endPoint y: 176, distance: 338.2
click at [536, 176] on span "The 200 data sources go beyond financial reporting alone. Instead, we analyse a…" at bounding box center [316, 177] width 632 height 41
copy span "No longer do you need to self-process fragmented information from news sources,"
click at [286, 174] on span "The 200 data sources go beyond financial reporting alone. Instead, we analyse a…" at bounding box center [316, 177] width 632 height 41
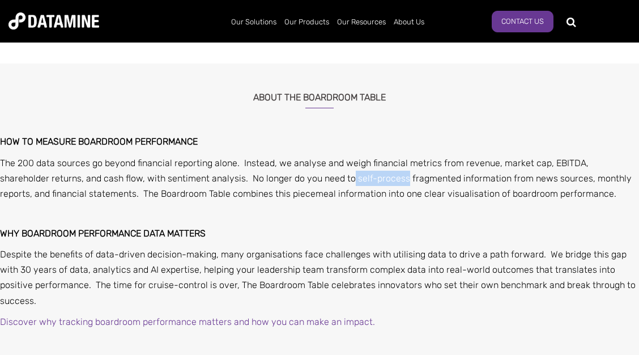
drag, startPoint x: 352, startPoint y: 180, endPoint x: 301, endPoint y: 175, distance: 51.8
click at [301, 175] on span "The 200 data sources go beyond financial reporting alone. Instead, we analyse a…" at bounding box center [316, 177] width 632 height 41
copy span "self-process"
click at [296, 173] on p "The 200 data sources go beyond financial reporting alone. Instead, we analyse a…" at bounding box center [319, 178] width 639 height 46
click at [308, 184] on p "The 200 data sources go beyond financial reporting alone. Instead, we analyse a…" at bounding box center [319, 178] width 639 height 46
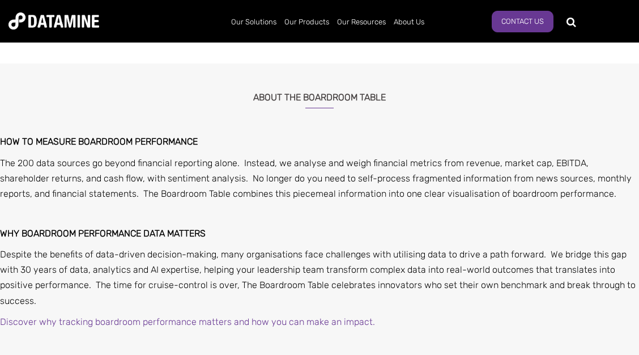
drag, startPoint x: 249, startPoint y: 172, endPoint x: 293, endPoint y: 180, distance: 44.8
click at [251, 172] on p "The 200 data sources go beyond financial reporting alone. Instead, we analyse a…" at bounding box center [319, 178] width 639 height 46
click at [347, 184] on p "The 200 data sources go beyond financial reporting alone. Instead, we analyse a…" at bounding box center [319, 178] width 639 height 46
click at [519, 186] on p "The 200 data sources go beyond financial reporting alone. Instead, we analyse a…" at bounding box center [319, 178] width 639 height 46
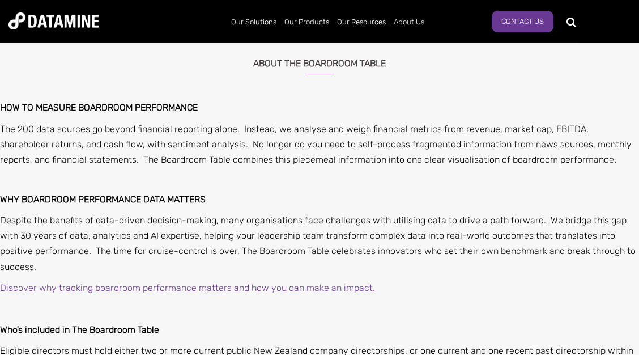
scroll to position [428, 0]
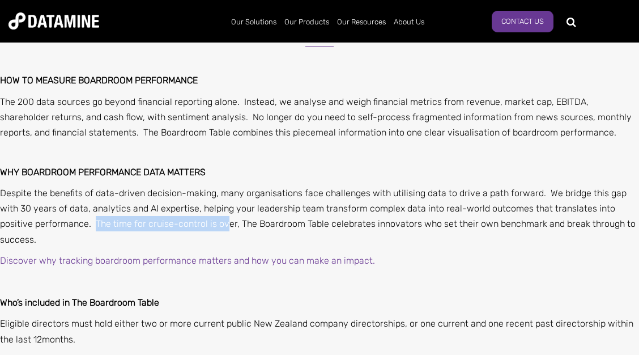
drag, startPoint x: 60, startPoint y: 225, endPoint x: 188, endPoint y: 227, distance: 127.5
click at [188, 227] on span "Despite the benefits of data-driven decision-making, many organisations face ch…" at bounding box center [318, 216] width 636 height 57
click at [196, 223] on span "Despite the benefits of data-driven decision-making, many organisations face ch…" at bounding box center [318, 216] width 636 height 57
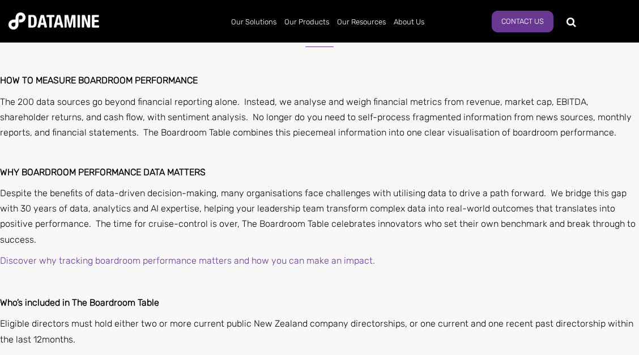
click at [203, 224] on span "Despite the benefits of data-driven decision-making, many organisations face ch…" at bounding box center [318, 216] width 636 height 57
drag, startPoint x: 84, startPoint y: 221, endPoint x: 74, endPoint y: 223, distance: 10.4
click at [85, 221] on span "Despite the benefits of data-driven decision-making, many organisations face ch…" at bounding box center [318, 216] width 636 height 57
drag, startPoint x: 65, startPoint y: 223, endPoint x: 139, endPoint y: 222, distance: 74.2
click at [123, 227] on span "Despite the benefits of data-driven decision-making, many organisations face ch…" at bounding box center [318, 216] width 636 height 57
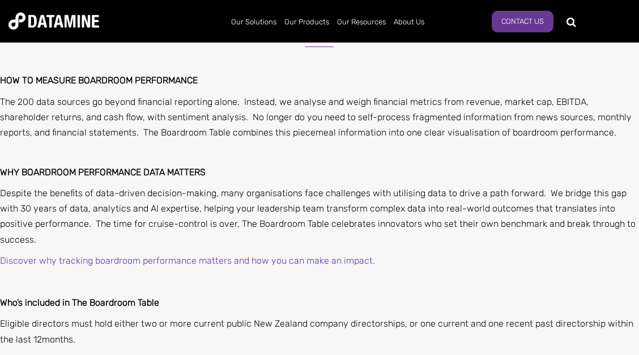
click at [142, 221] on span "Despite the benefits of data-driven decision-making, many organisations face ch…" at bounding box center [318, 216] width 636 height 57
drag, startPoint x: 195, startPoint y: 224, endPoint x: 62, endPoint y: 224, distance: 133.1
click at [62, 224] on span "Despite the benefits of data-driven decision-making, many organisations face ch…" at bounding box center [318, 216] width 636 height 57
click at [64, 224] on span "Despite the benefits of data-driven decision-making, many organisations face ch…" at bounding box center [318, 216] width 636 height 57
click at [201, 220] on span "Despite the benefits of data-driven decision-making, many organisations face ch…" at bounding box center [318, 216] width 636 height 57
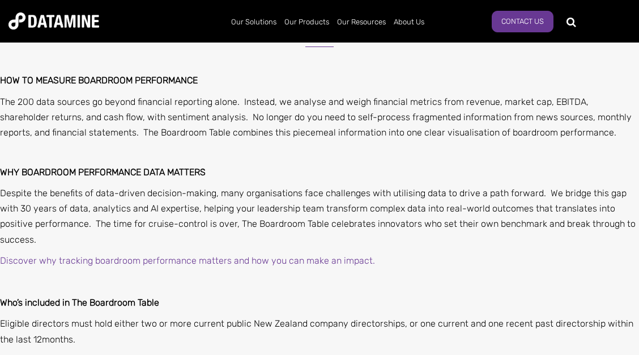
click at [196, 222] on span "Despite the benefits of data-driven decision-making, many organisations face ch…" at bounding box center [318, 216] width 636 height 57
click at [103, 224] on span "Despite the benefits of data-driven decision-making, many organisations face ch…" at bounding box center [318, 216] width 636 height 57
drag, startPoint x: 71, startPoint y: 222, endPoint x: 97, endPoint y: 225, distance: 26.2
click at [71, 223] on span "Despite the benefits of data-driven decision-making, many organisations face ch…" at bounding box center [318, 216] width 636 height 57
drag, startPoint x: 60, startPoint y: 226, endPoint x: 200, endPoint y: 222, distance: 140.0
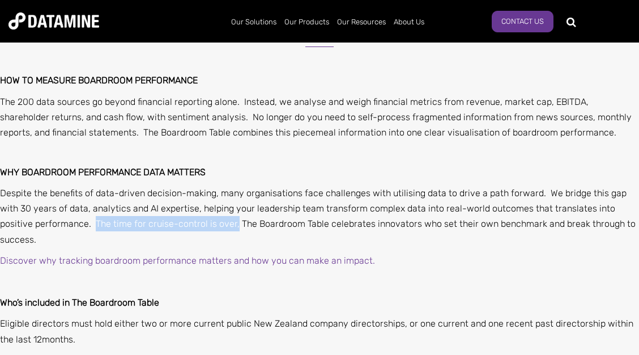
click at [200, 222] on span "Despite the benefits of data-driven decision-making, many organisations face ch…" at bounding box center [318, 216] width 636 height 57
copy span "The time for cruise-control is over,"
click at [480, 232] on div "How to measure boardroom performance The 200 data sources go beyond financial r…" at bounding box center [319, 241] width 639 height 332
click at [193, 225] on span "Despite the benefits of data-driven decision-making, many organisations face ch…" at bounding box center [318, 216] width 636 height 57
click at [201, 227] on span "Despite the benefits of data-driven decision-making, many organisations face ch…" at bounding box center [318, 216] width 636 height 57
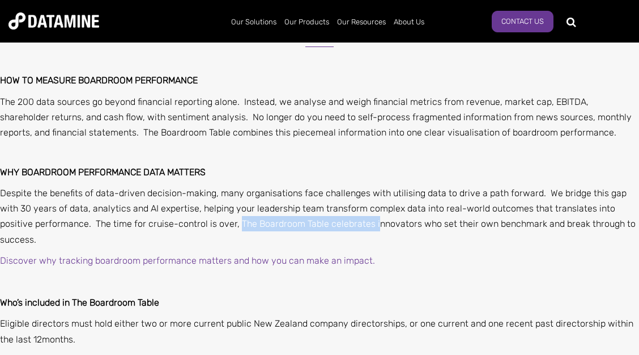
drag, startPoint x: 208, startPoint y: 226, endPoint x: 338, endPoint y: 226, distance: 129.2
click at [338, 226] on span "Despite the benefits of data-driven decision-making, many organisations face ch…" at bounding box center [318, 216] width 636 height 57
copy span "The Boardroom Table celebrates i"
click at [419, 211] on span "Despite the benefits of data-driven decision-making, many organisations face ch…" at bounding box center [318, 216] width 636 height 57
click at [472, 233] on div "How to measure boardroom performance The 200 data sources go beyond financial r…" at bounding box center [319, 241] width 639 height 332
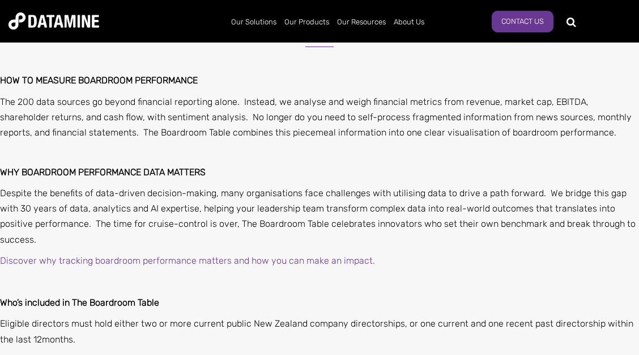
click at [518, 221] on span "Despite the benefits of data-driven decision-making, many organisations face ch…" at bounding box center [318, 216] width 636 height 57
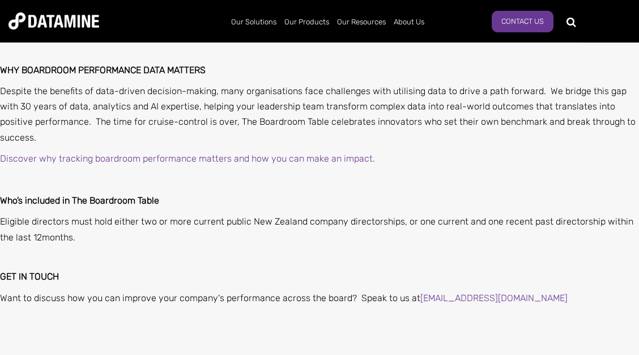
scroll to position [551, 0]
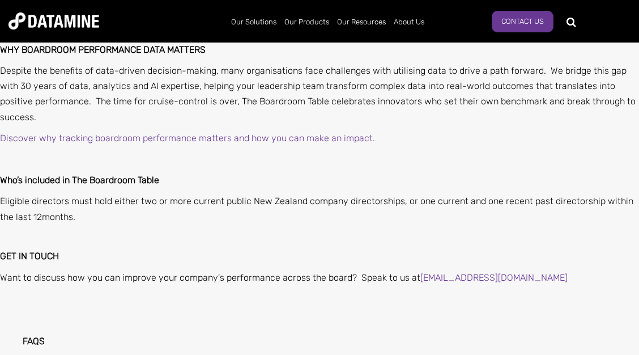
click at [22, 174] on strong "Who’s included in The Boardroom Table" at bounding box center [79, 179] width 159 height 11
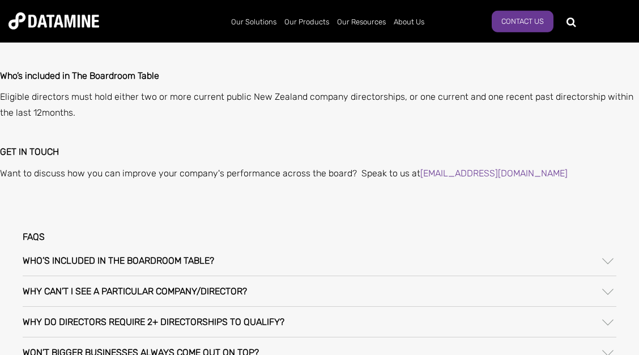
scroll to position [673, 0]
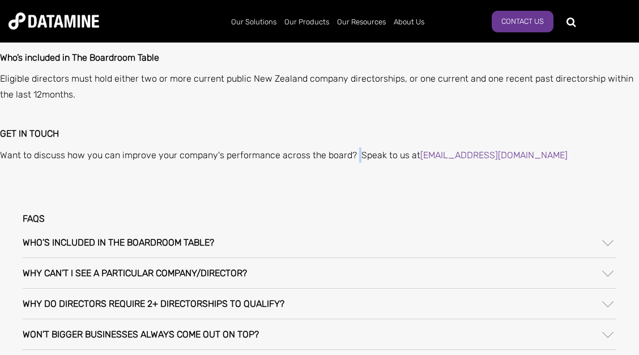
click at [357, 147] on p "Want to discuss how you can improve your company's performance across the board…" at bounding box center [319, 154] width 639 height 15
click at [108, 147] on p "Want to discuss how you can improve your company's performance across the board…" at bounding box center [319, 154] width 639 height 15
click at [100, 147] on p "Want to discuss how you can improve your company's performance across the board…" at bounding box center [319, 154] width 639 height 15
click at [46, 148] on div "How to measure boardroom performance The 200 data sources go beyond financial r…" at bounding box center [319, 161] width 639 height 661
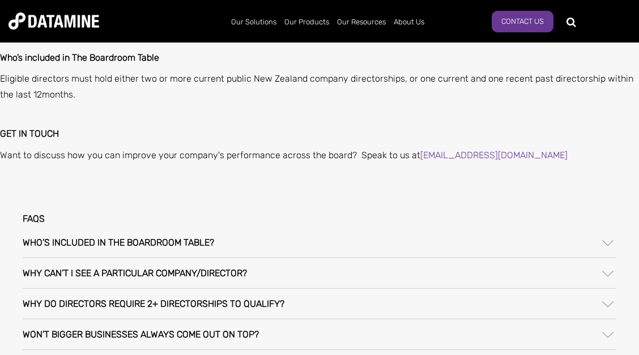
click at [44, 149] on div "How to measure boardroom performance The 200 data sources go beyond financial r…" at bounding box center [319, 161] width 639 height 661
click at [34, 147] on p "Want to discuss how you can improve your company's performance across the board…" at bounding box center [319, 154] width 639 height 15
click at [13, 147] on p "Want to discuss how you can improve your company's performance across the board…" at bounding box center [319, 154] width 639 height 15
click at [368, 147] on p "Want to discuss how you can improve your company's performance across the board…" at bounding box center [319, 154] width 639 height 15
click at [96, 147] on p "Want to discuss how you can improve your company's performance across the board…" at bounding box center [319, 154] width 639 height 15
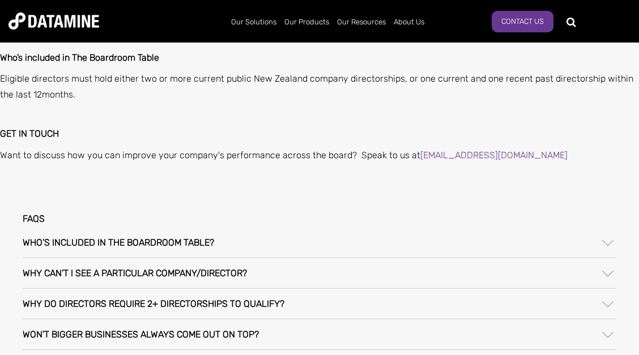
click at [36, 147] on p "Want to discuss how you can improve your company's performance across the board…" at bounding box center [319, 154] width 639 height 15
click at [25, 147] on p "Want to discuss how you can improve your company's performance across the board…" at bounding box center [319, 154] width 639 height 15
click at [33, 147] on p "Want to discuss how you can improve your company's performance across the board…" at bounding box center [319, 154] width 639 height 15
drag, startPoint x: 5, startPoint y: 142, endPoint x: 32, endPoint y: 147, distance: 28.1
click at [35, 147] on p "Want to discuss how you can improve your company's performance across the board…" at bounding box center [319, 154] width 639 height 15
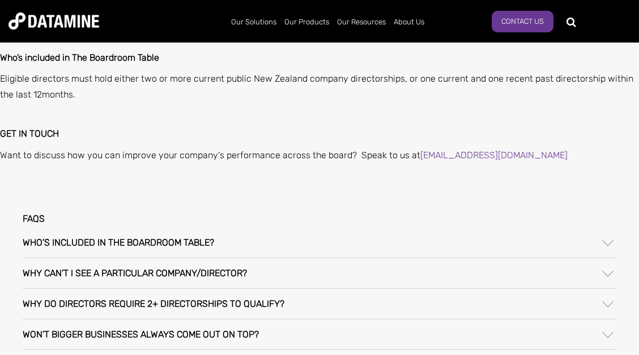
click at [31, 147] on p "Want to discuss how you can improve your company's performance across the board…" at bounding box center [319, 154] width 639 height 15
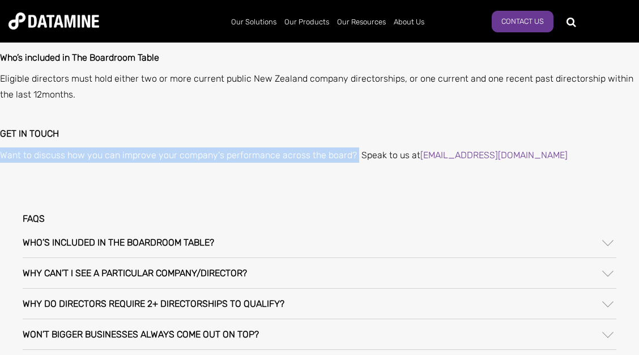
drag, startPoint x: 353, startPoint y: 144, endPoint x: 0, endPoint y: 150, distance: 353.0
click at [0, 150] on div "How to measure boardroom performance The 200 data sources go beyond financial r…" at bounding box center [319, 161] width 639 height 661
copy p "Want to discuss how you can improve your company's performance across the board?"
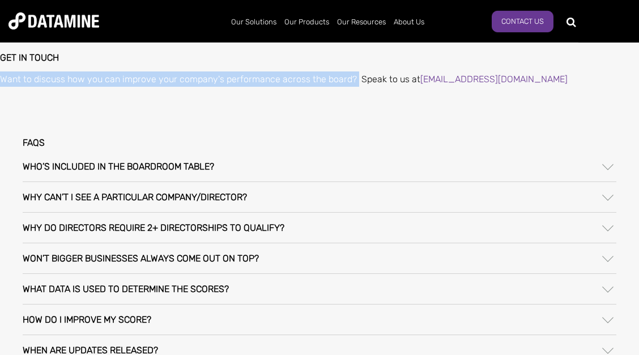
scroll to position [795, 0]
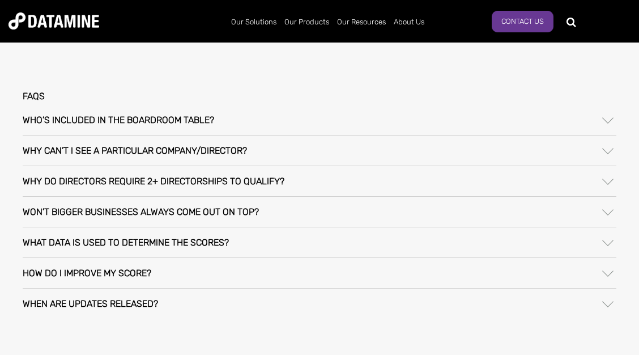
click at [182, 115] on h3 "Who’s included in The Boardroom Table?" at bounding box center [118, 120] width 191 height 10
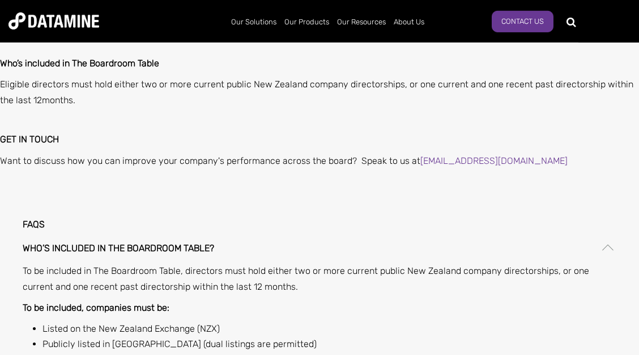
scroll to position [673, 0]
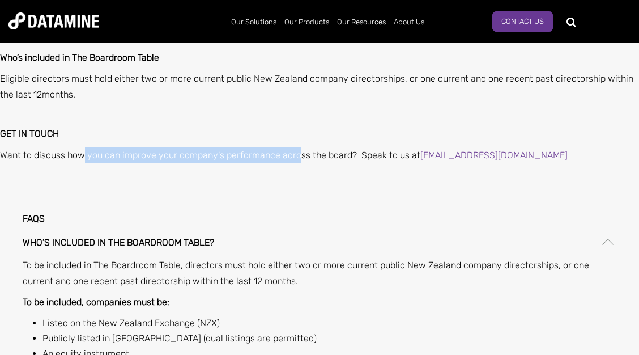
drag, startPoint x: 83, startPoint y: 137, endPoint x: 298, endPoint y: 140, distance: 215.3
click at [298, 147] on p "Want to discuss how you can improve your company's performance across the board…" at bounding box center [319, 154] width 639 height 15
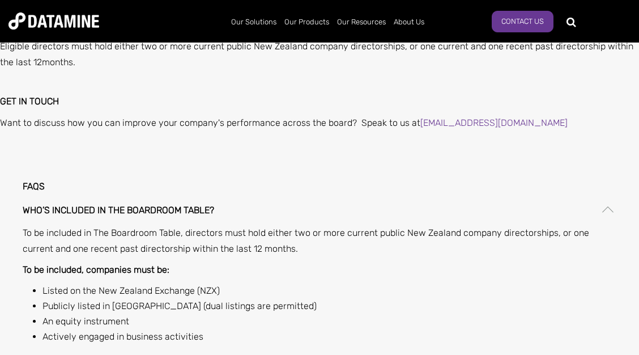
scroll to position [734, 0]
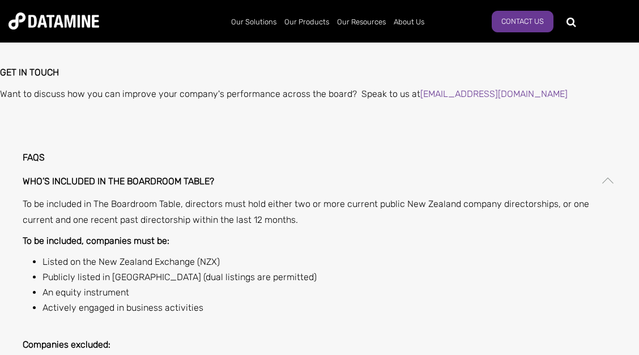
click at [53, 198] on span "To be included in The Boardroom Table, directors must hold either two or more c…" at bounding box center [306, 211] width 567 height 26
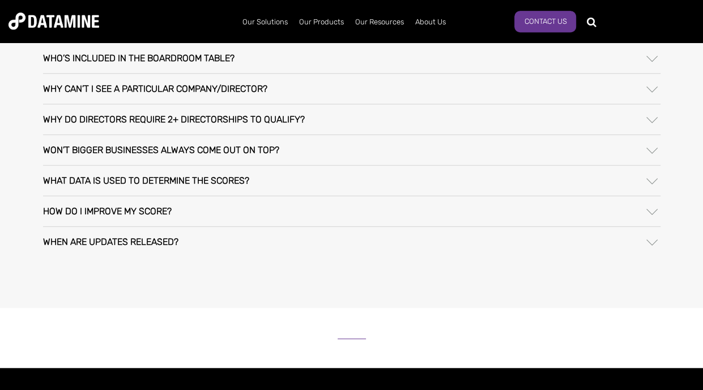
scroll to position [745, 0]
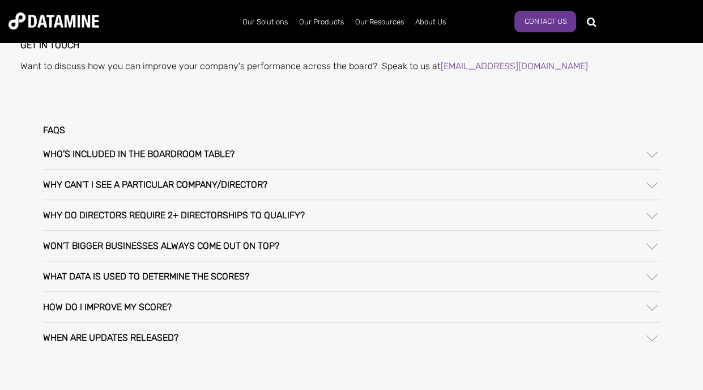
click at [203, 163] on div "Who’s included in The Boardroom Table?" at bounding box center [351, 154] width 617 height 30
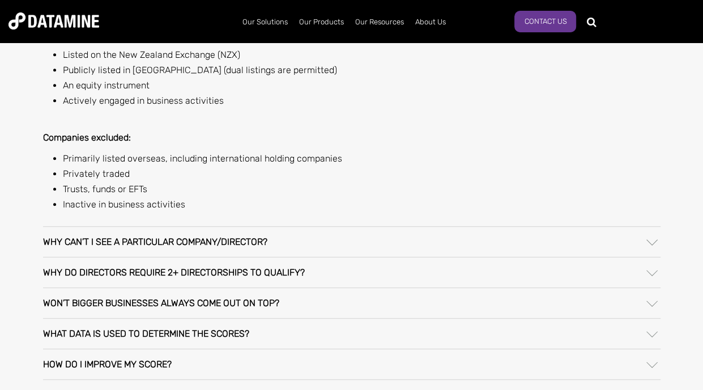
scroll to position [984, 0]
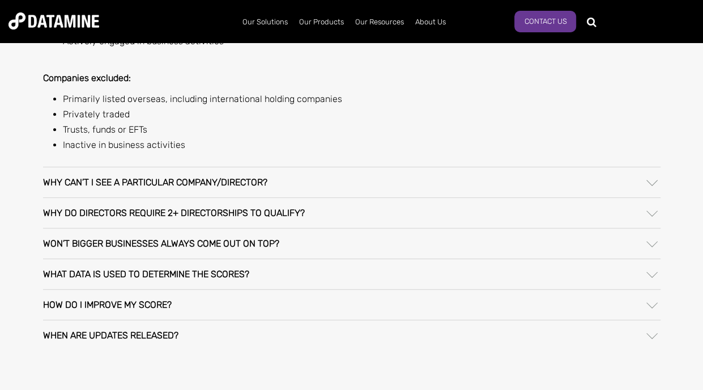
click at [110, 179] on h3 "Why can’t I see a particular company/director?" at bounding box center [155, 182] width 224 height 10
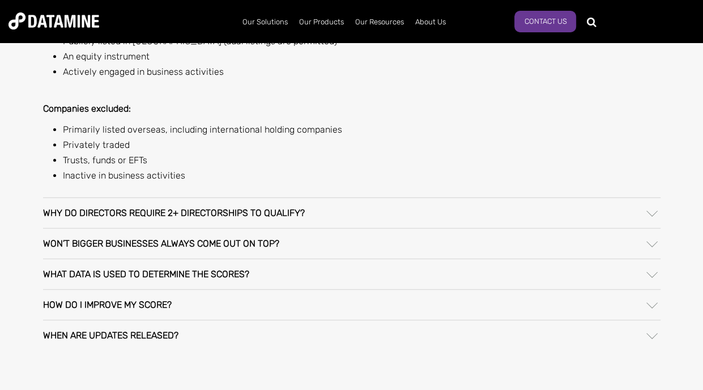
click at [95, 208] on h3 "Why do directors require 2+ directorships to qualify?" at bounding box center [174, 213] width 262 height 10
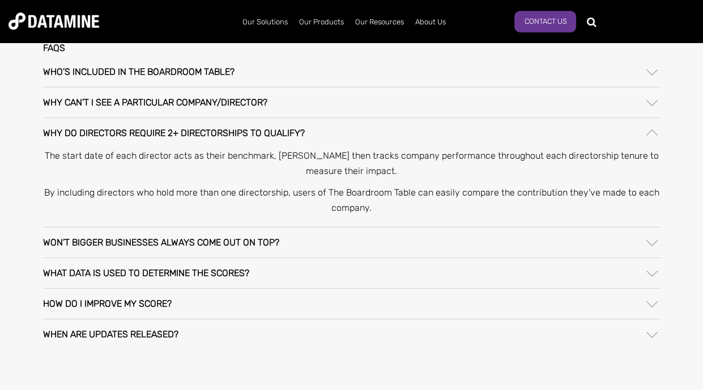
scroll to position [804, 0]
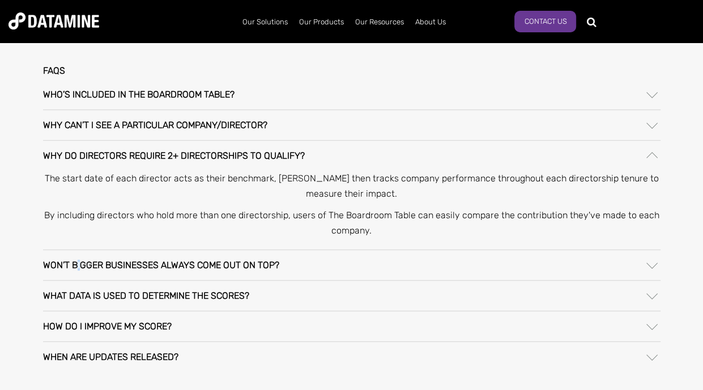
click at [82, 261] on h3 "Won’t bigger businesses always come out on top?" at bounding box center [161, 265] width 236 height 10
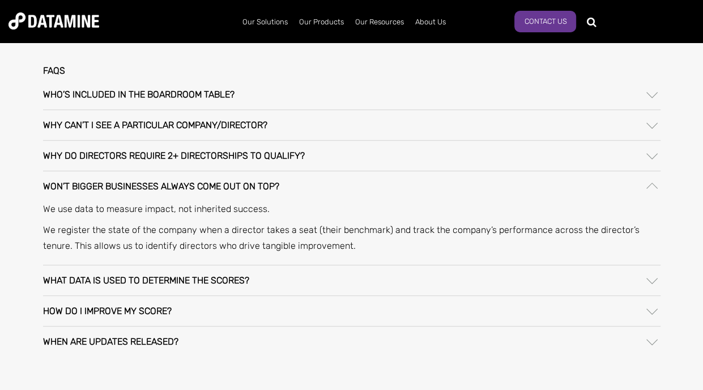
click at [87, 278] on h3 "What data is used to determine the scores?" at bounding box center [146, 280] width 206 height 10
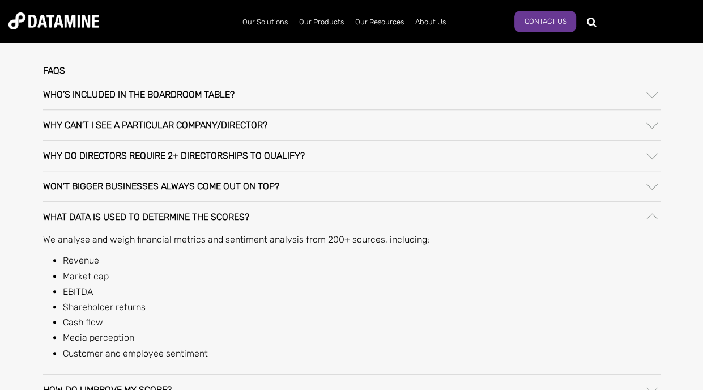
scroll to position [864, 0]
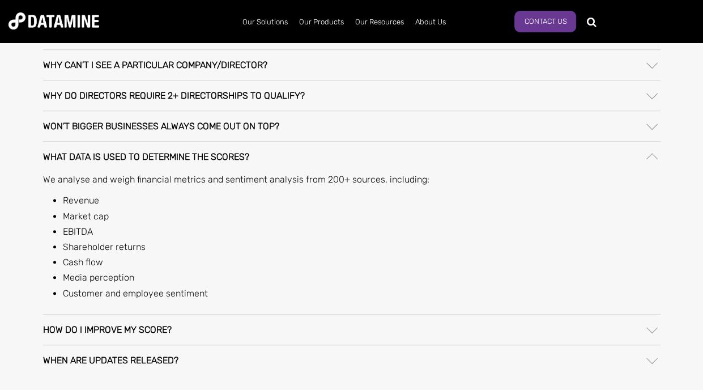
click at [92, 348] on div "When are updates released?" at bounding box center [351, 360] width 617 height 30
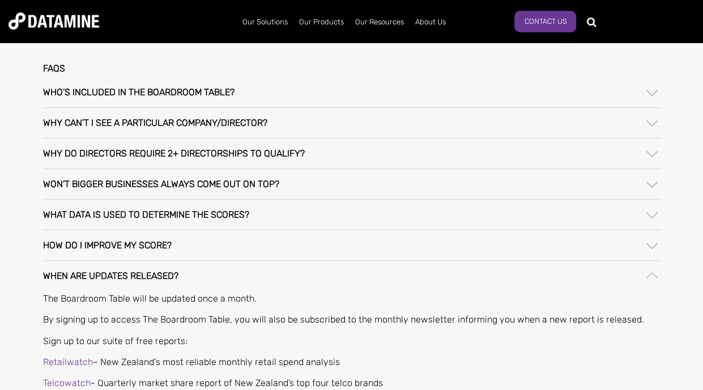
scroll to position [804, 0]
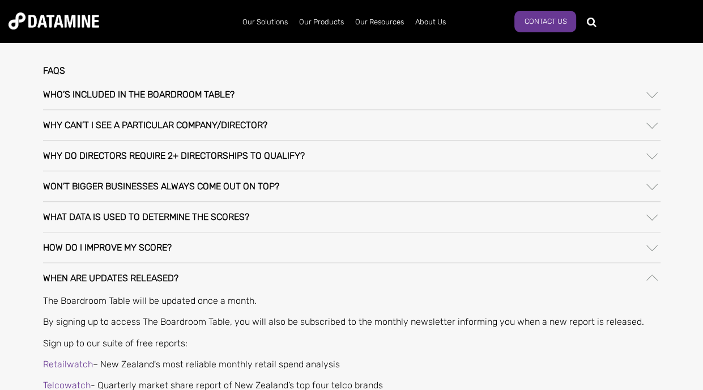
click at [110, 191] on div "Won’t bigger businesses always come out on top?" at bounding box center [351, 186] width 617 height 30
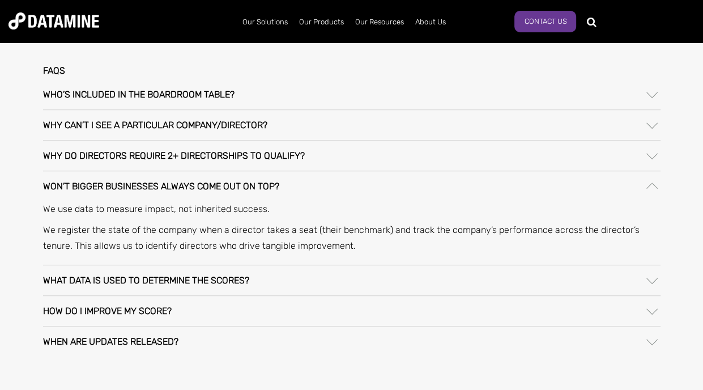
click at [112, 161] on div "Why do directors require 2+ directorships to qualify?" at bounding box center [351, 155] width 617 height 30
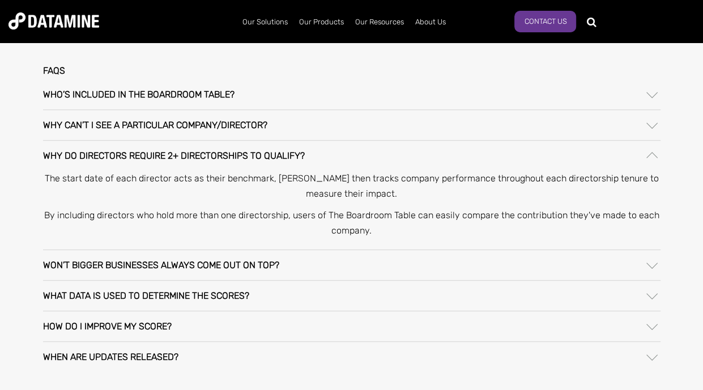
click at [131, 128] on h3 "Why can’t I see a particular company/director?" at bounding box center [155, 125] width 224 height 10
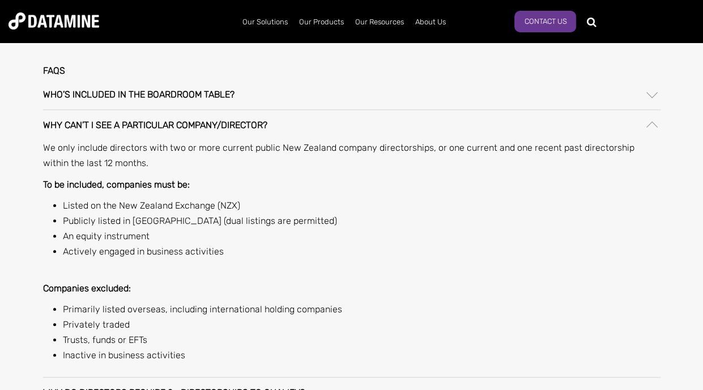
click at [131, 128] on h3 "Why can’t I see a particular company/director?" at bounding box center [155, 125] width 224 height 10
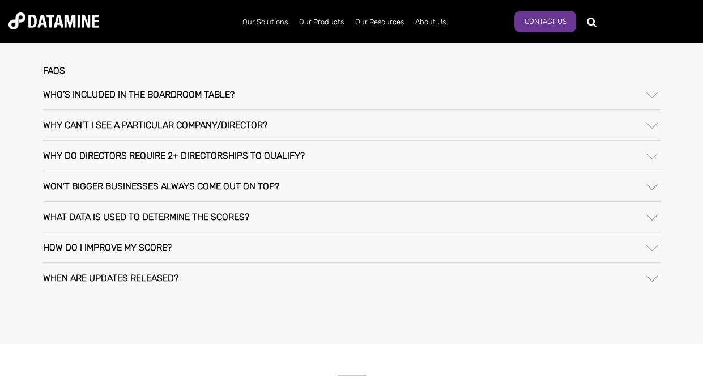
click at [105, 161] on div "Why do directors require 2+ directorships to qualify?" at bounding box center [351, 155] width 617 height 30
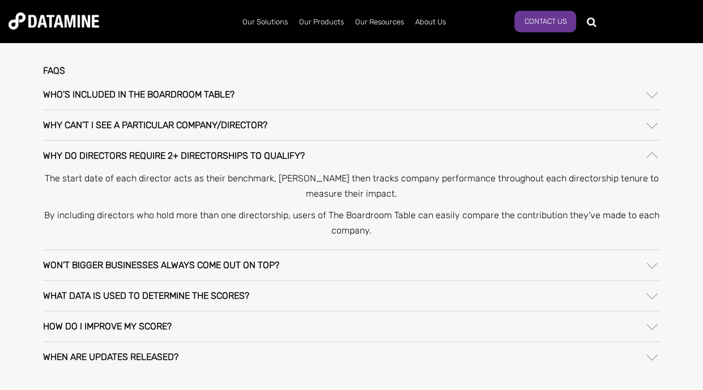
click at [139, 261] on h3 "Won’t bigger businesses always come out on top?" at bounding box center [161, 265] width 236 height 10
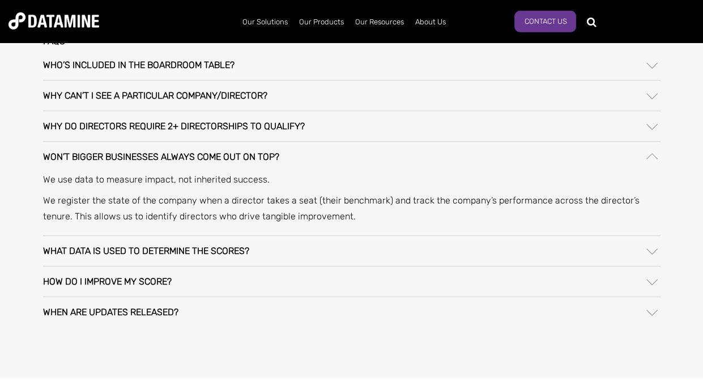
scroll to position [864, 0]
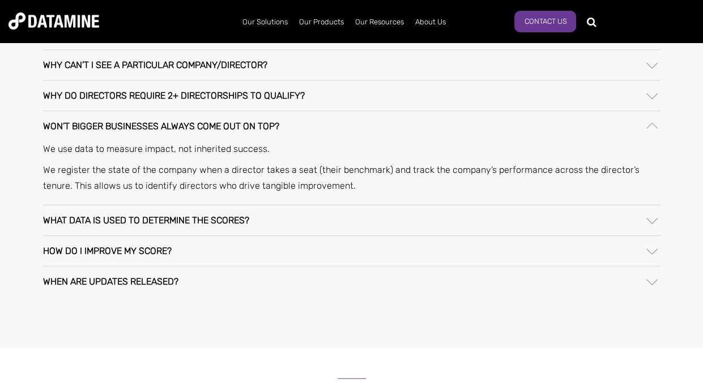
click at [340, 223] on div "What data is used to determine the scores?" at bounding box center [351, 220] width 617 height 30
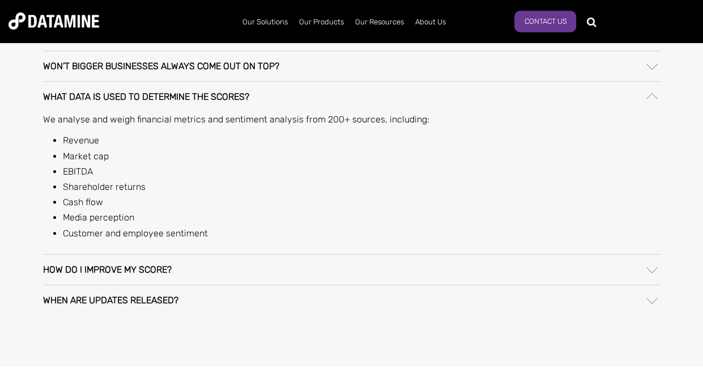
scroll to position [984, 0]
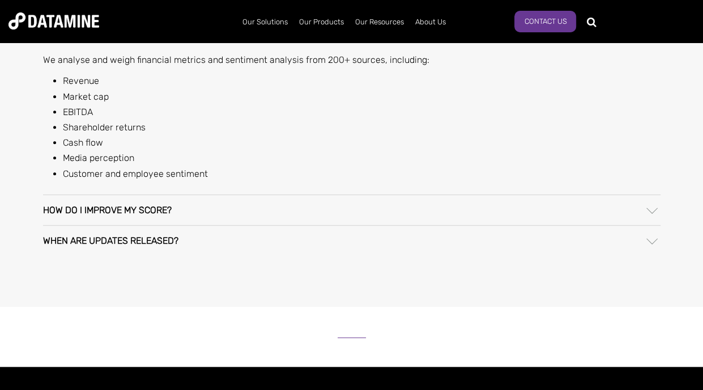
click at [116, 213] on h3 "How do I improve my score?" at bounding box center [107, 210] width 129 height 10
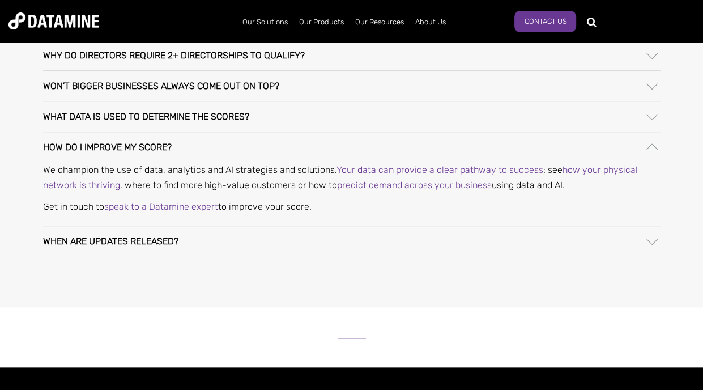
scroll to position [925, 0]
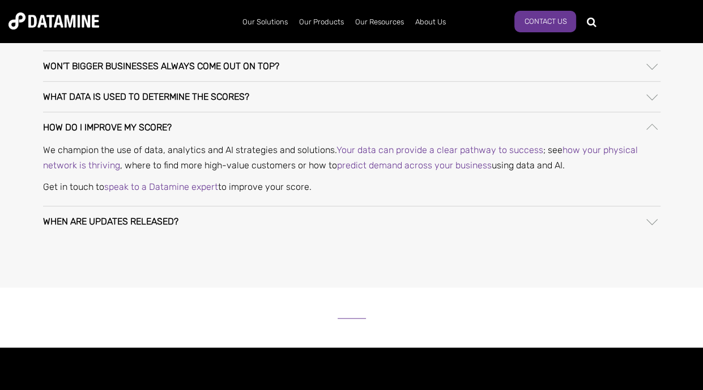
click at [109, 223] on h3 "When are updates released?" at bounding box center [110, 221] width 135 height 10
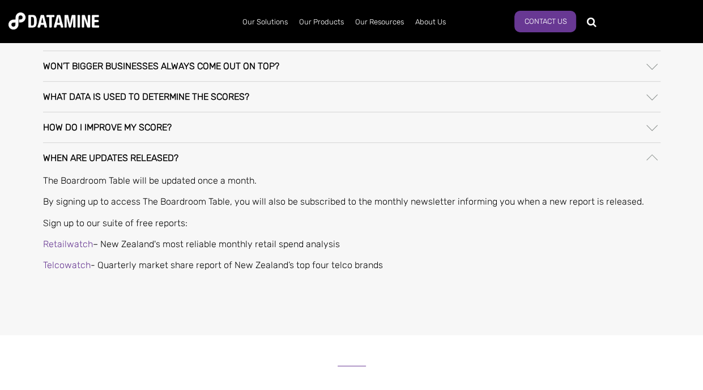
drag, startPoint x: 91, startPoint y: 225, endPoint x: 99, endPoint y: 225, distance: 7.9
click at [96, 225] on span "Sign up to our suite of free reports:" at bounding box center [115, 223] width 144 height 11
click at [151, 225] on span "Sign up to our suite of free reports:" at bounding box center [115, 223] width 144 height 11
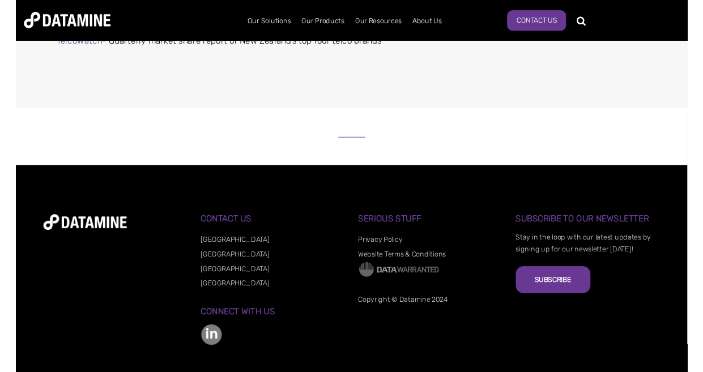
scroll to position [1168, 0]
